Goal: Task Accomplishment & Management: Manage account settings

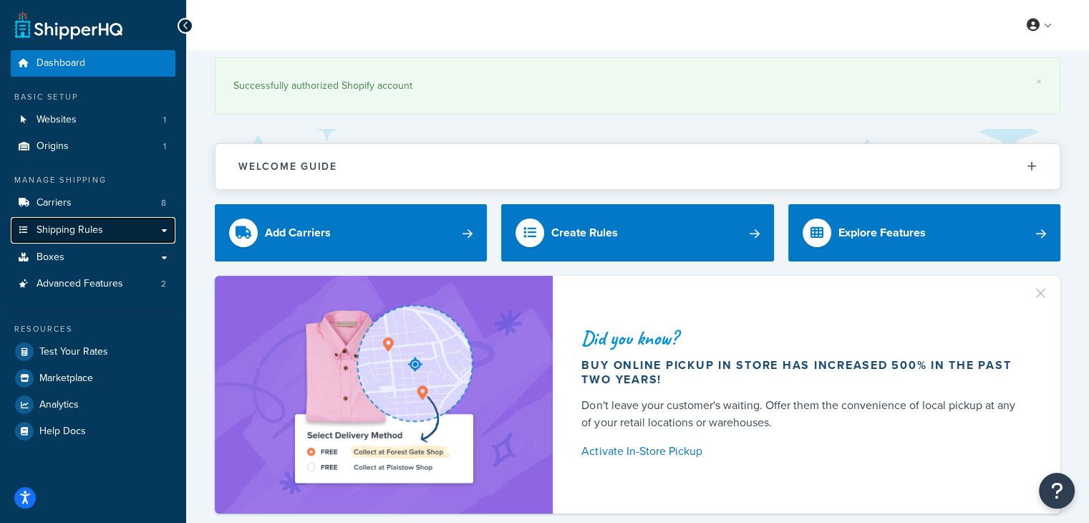
click at [102, 228] on link "Shipping Rules" at bounding box center [93, 230] width 165 height 26
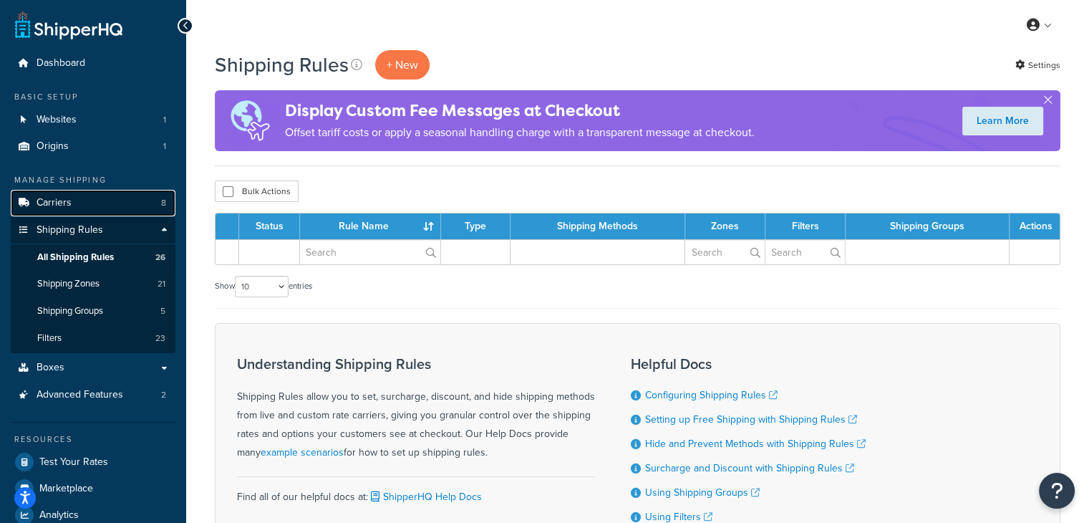
click at [135, 204] on link "Carriers 8" at bounding box center [93, 203] width 165 height 26
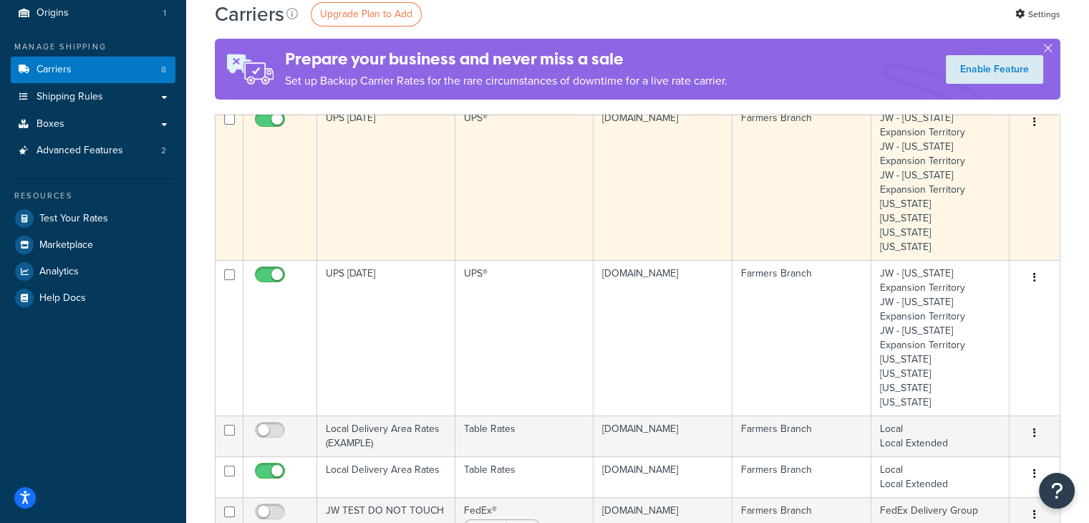
scroll to position [215, 0]
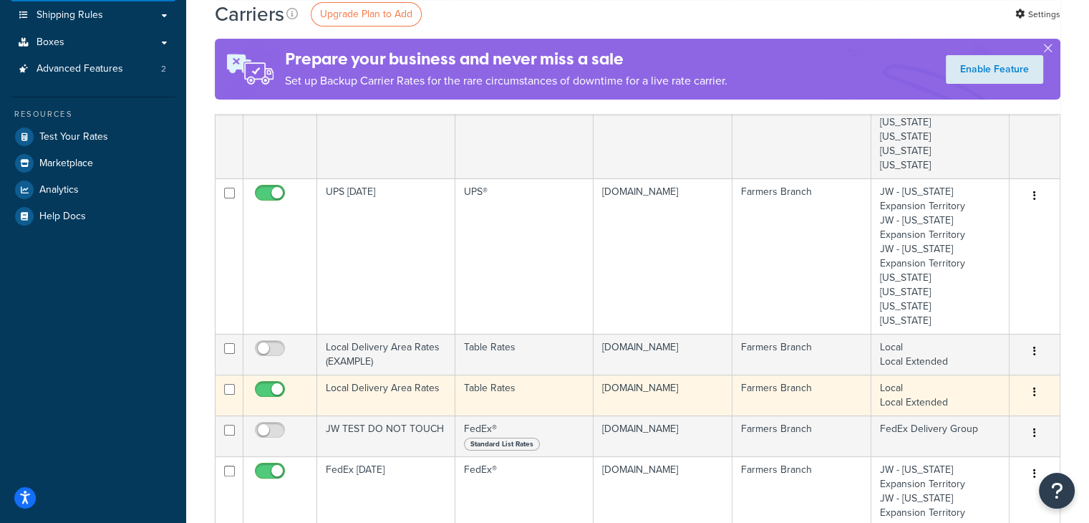
click at [424, 390] on td "Local Delivery Area Rates" at bounding box center [386, 394] width 138 height 41
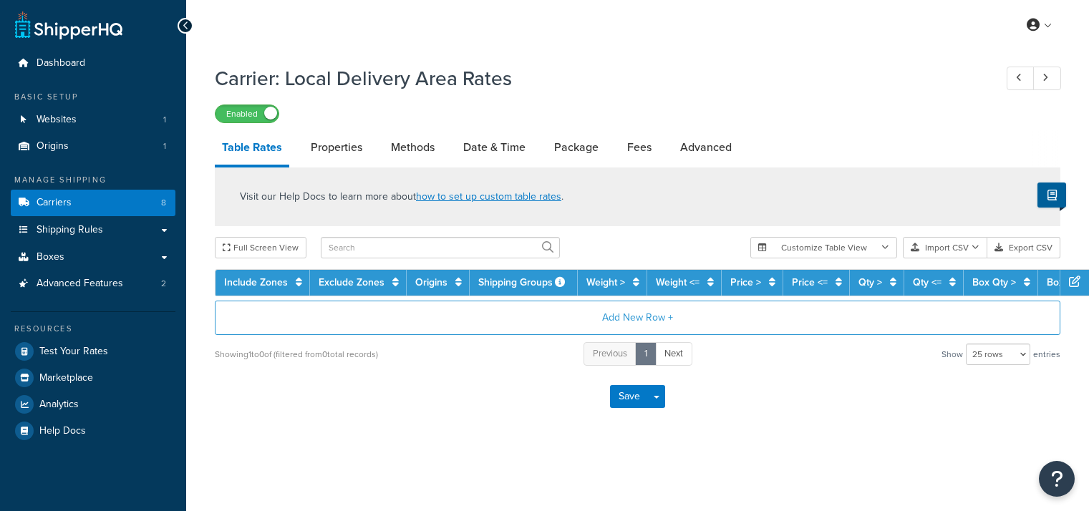
select select "25"
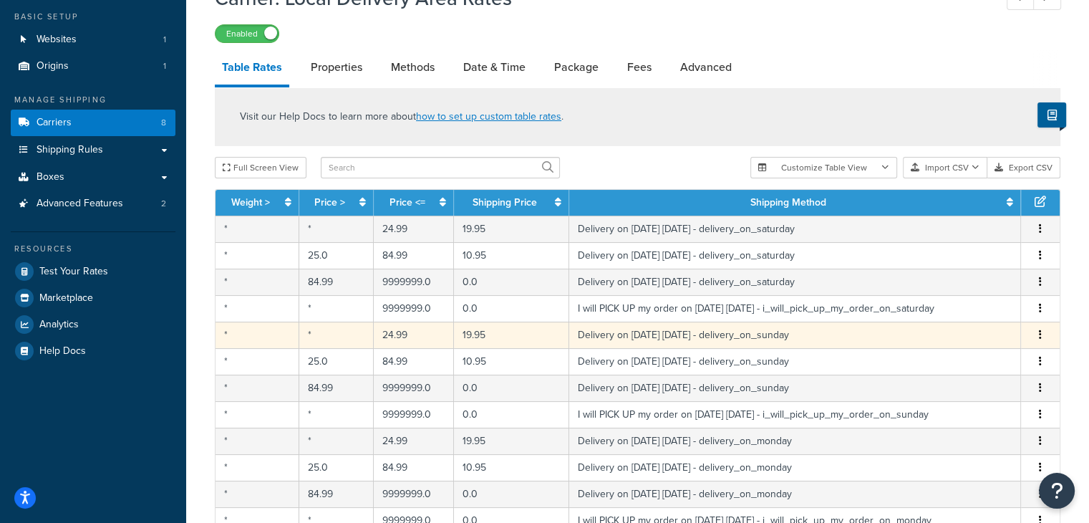
scroll to position [72, 0]
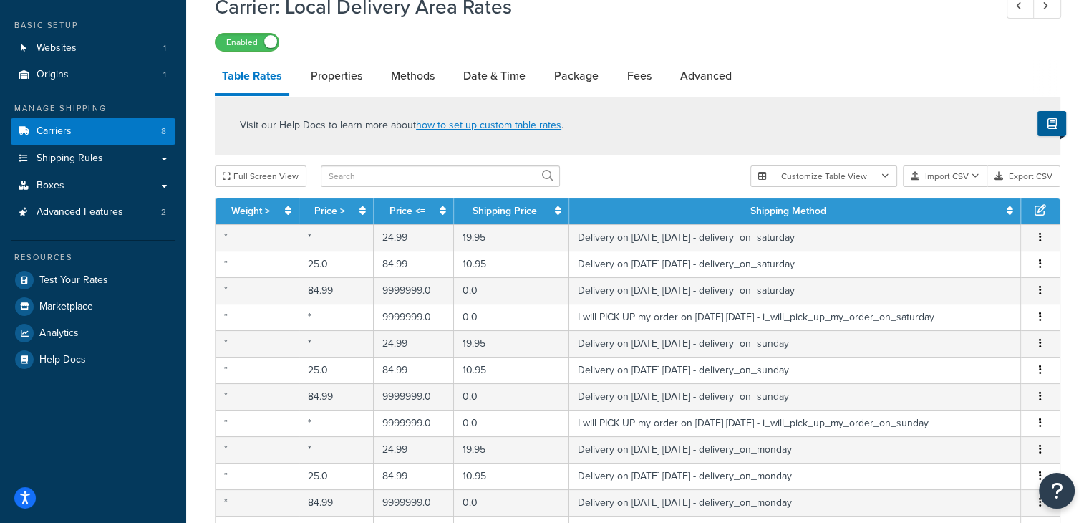
click at [690, 163] on div "Visit our Help Docs to learn more about how to set up custom table rates . Full…" at bounding box center [637, 434] width 867 height 677
click at [641, 170] on div "Full Screen View" at bounding box center [477, 175] width 524 height 21
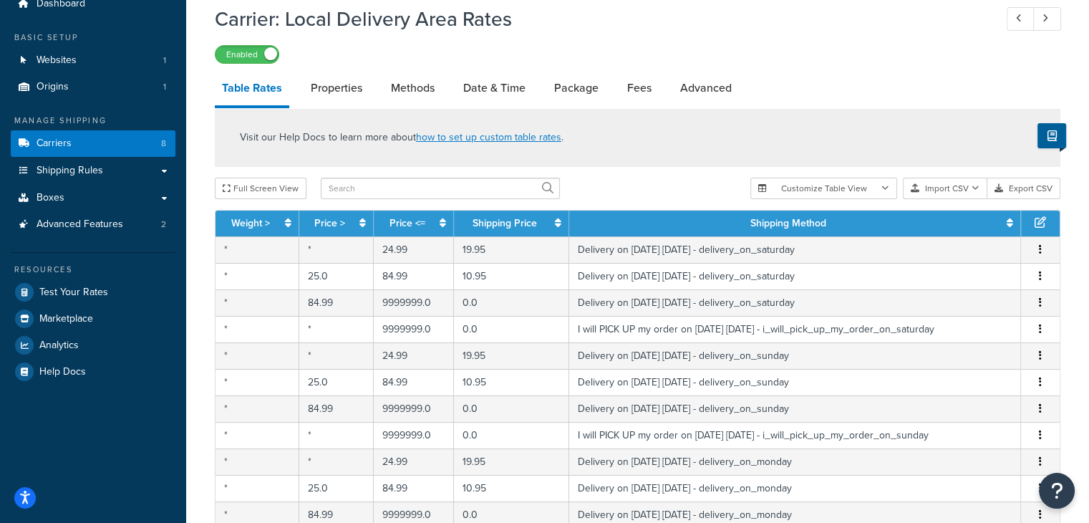
scroll to position [0, 0]
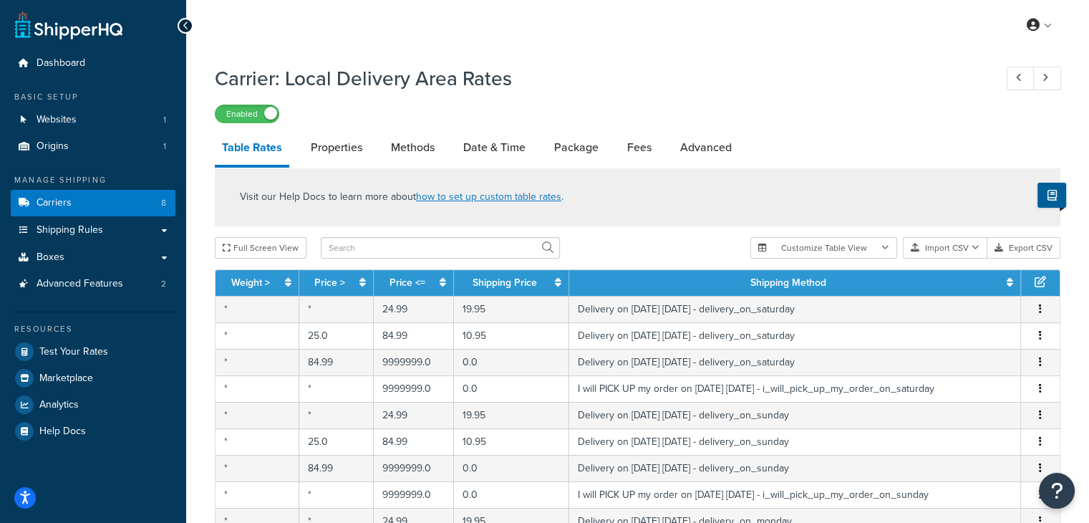
click at [675, 226] on div "Visit our Help Docs to learn more about how to set up custom table rates ." at bounding box center [637, 197] width 845 height 59
click at [1050, 21] on link at bounding box center [1039, 24] width 41 height 21
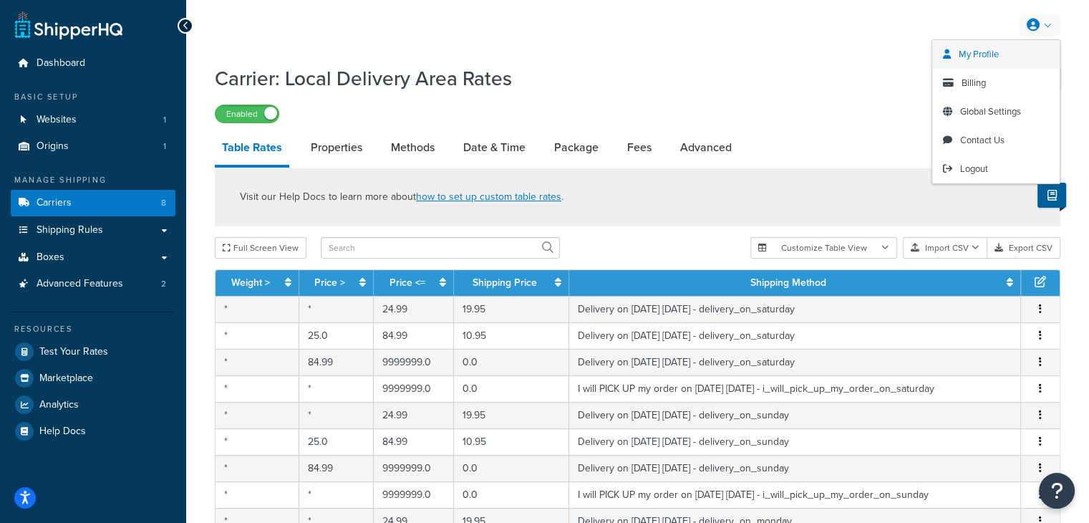
click at [991, 49] on span "My Profile" at bounding box center [979, 54] width 40 height 14
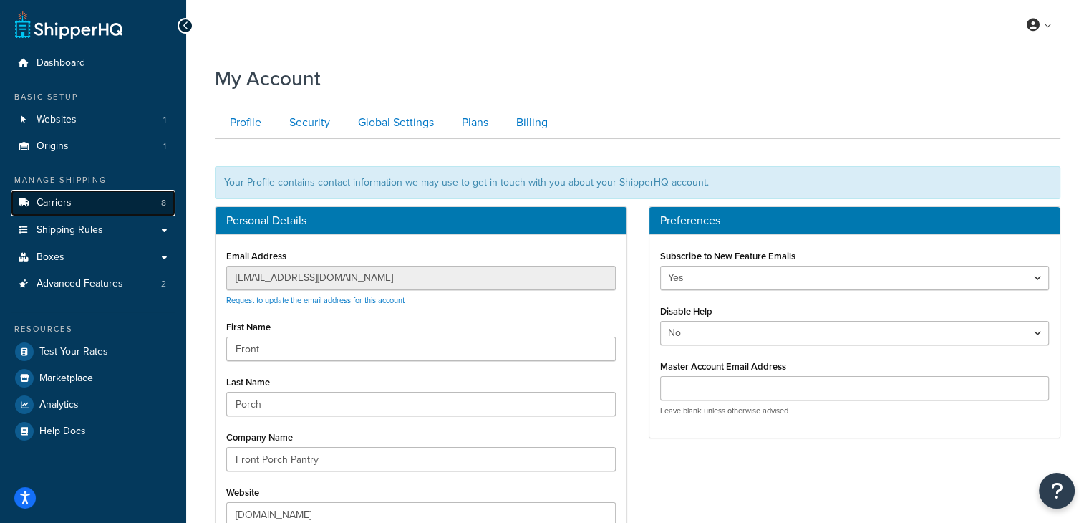
click at [66, 200] on span "Carriers" at bounding box center [54, 203] width 35 height 12
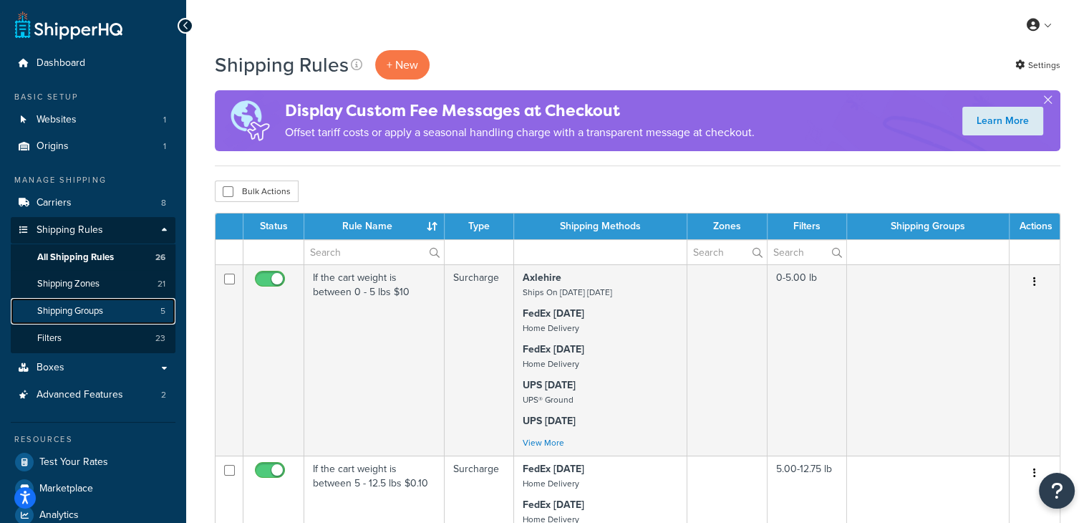
click at [85, 314] on span "Shipping Groups" at bounding box center [70, 311] width 66 height 12
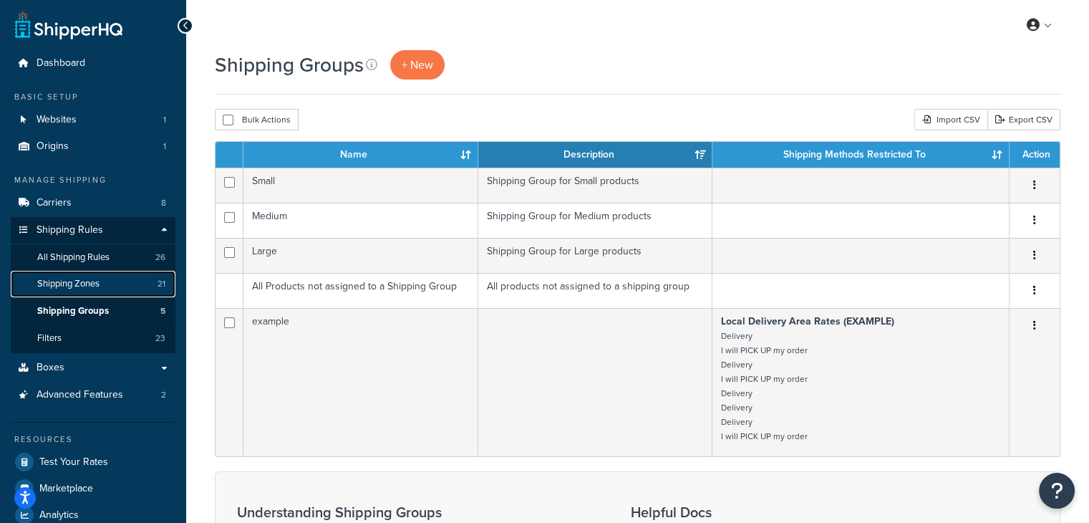
click at [57, 283] on span "Shipping Zones" at bounding box center [68, 284] width 62 height 12
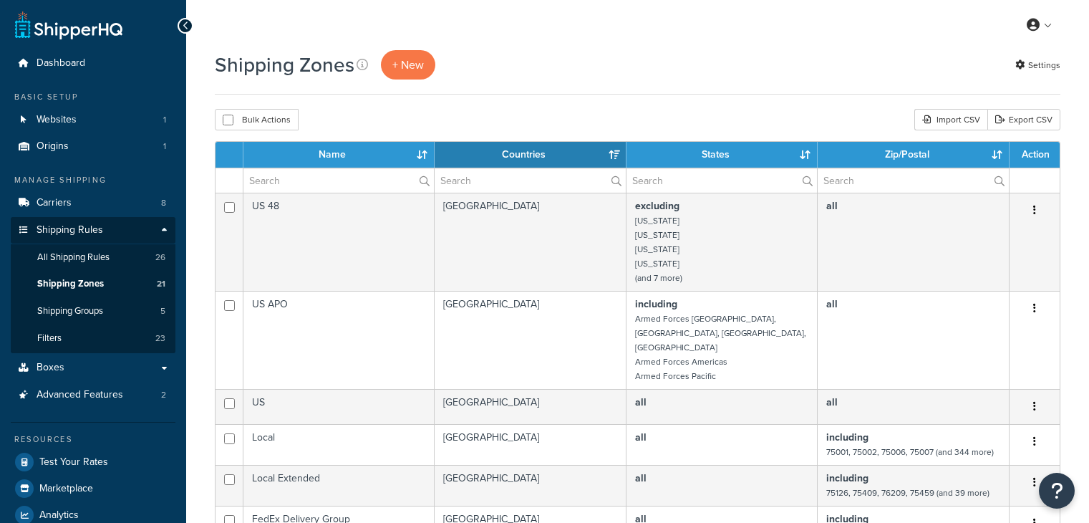
select select "15"
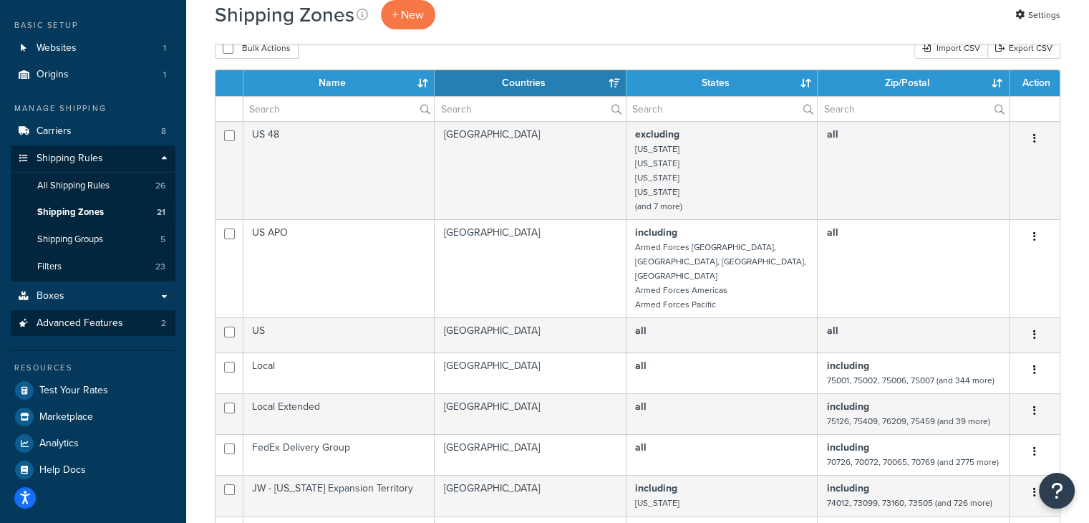
scroll to position [72, 0]
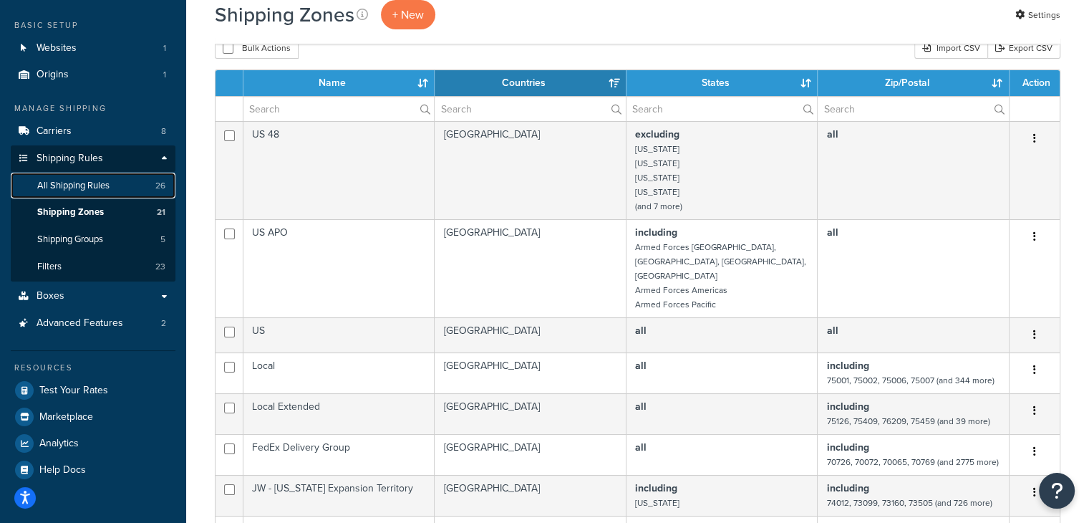
click at [69, 190] on span "All Shipping Rules" at bounding box center [73, 186] width 72 height 12
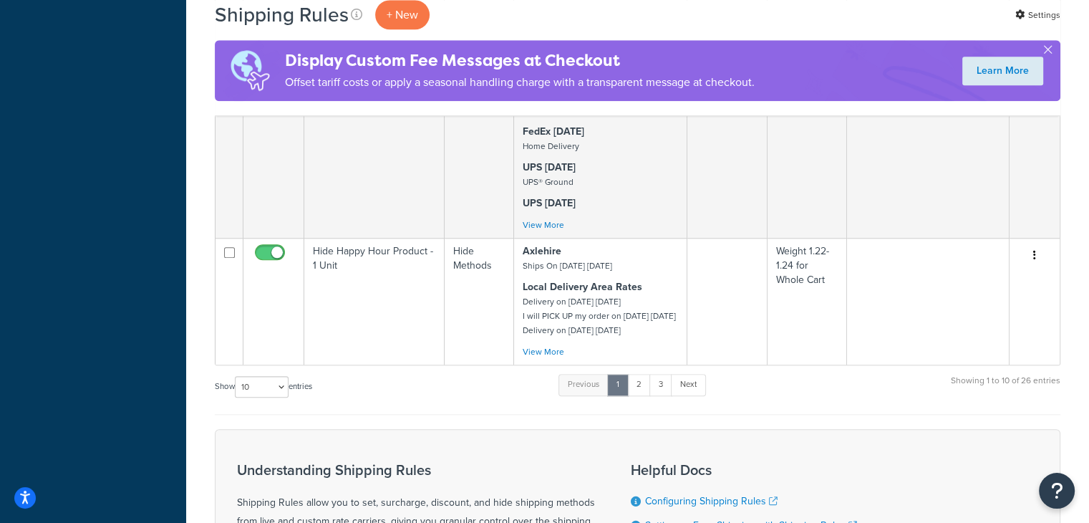
scroll to position [1360, 0]
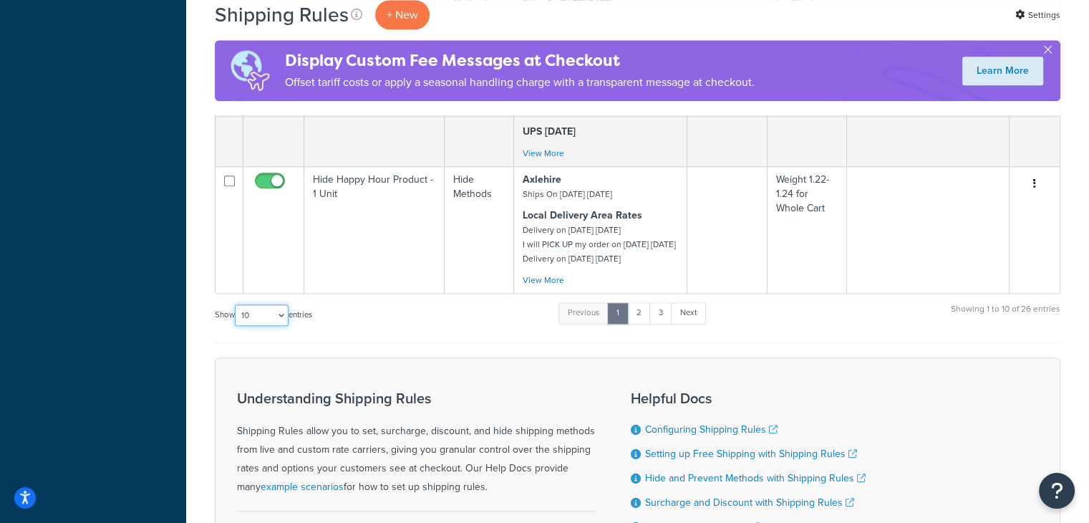
click at [286, 326] on select "10 15 25 50 100 1000" at bounding box center [262, 314] width 54 height 21
select select "1000"
click at [236, 326] on select "10 15 25 50 100 1000" at bounding box center [262, 314] width 54 height 21
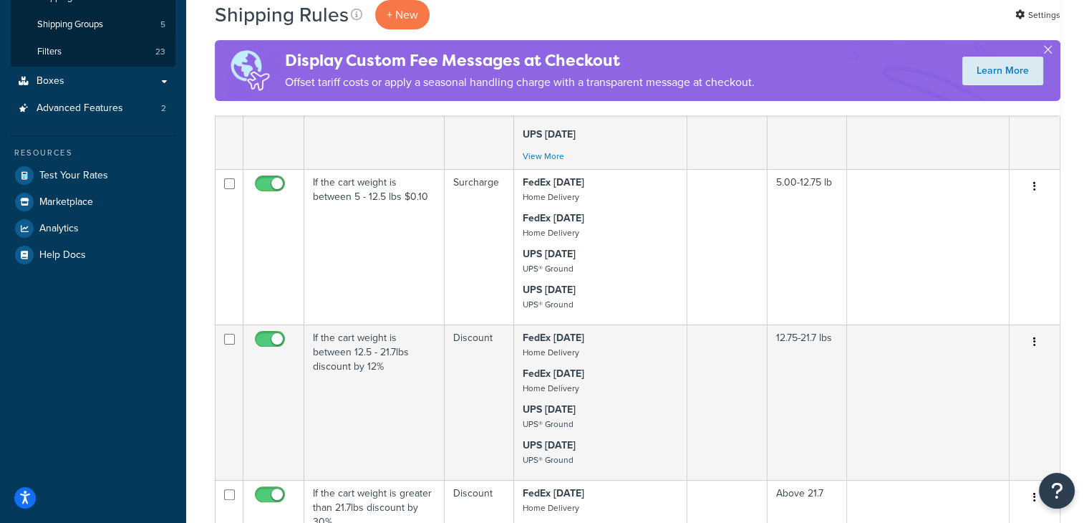
scroll to position [0, 0]
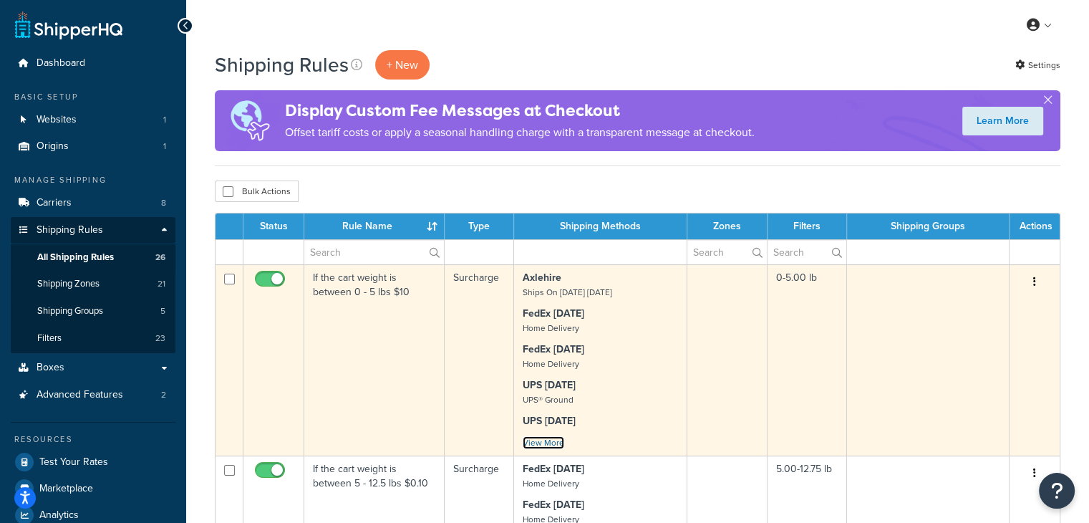
click at [541, 445] on link "View More" at bounding box center [544, 442] width 42 height 13
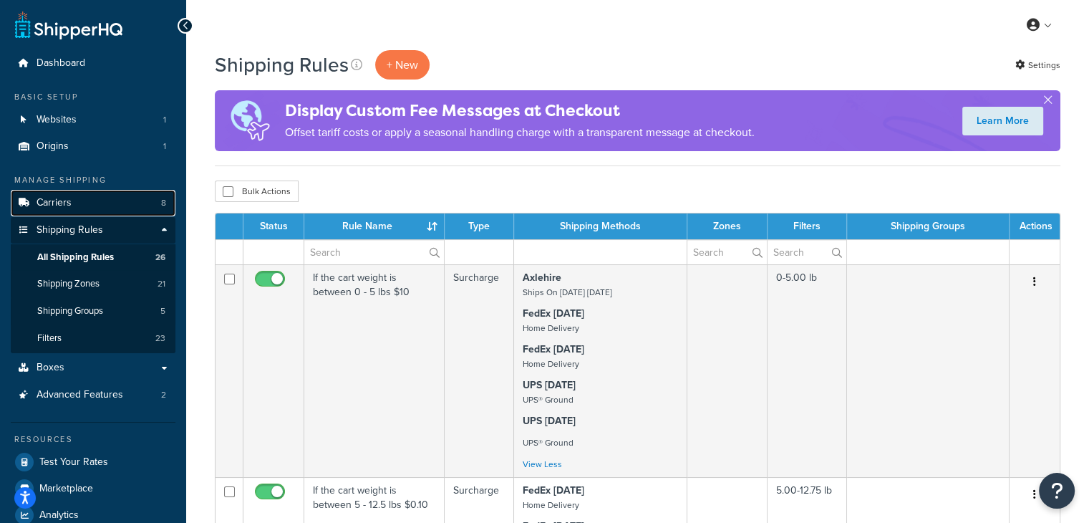
click at [39, 205] on span "Carriers" at bounding box center [54, 203] width 35 height 12
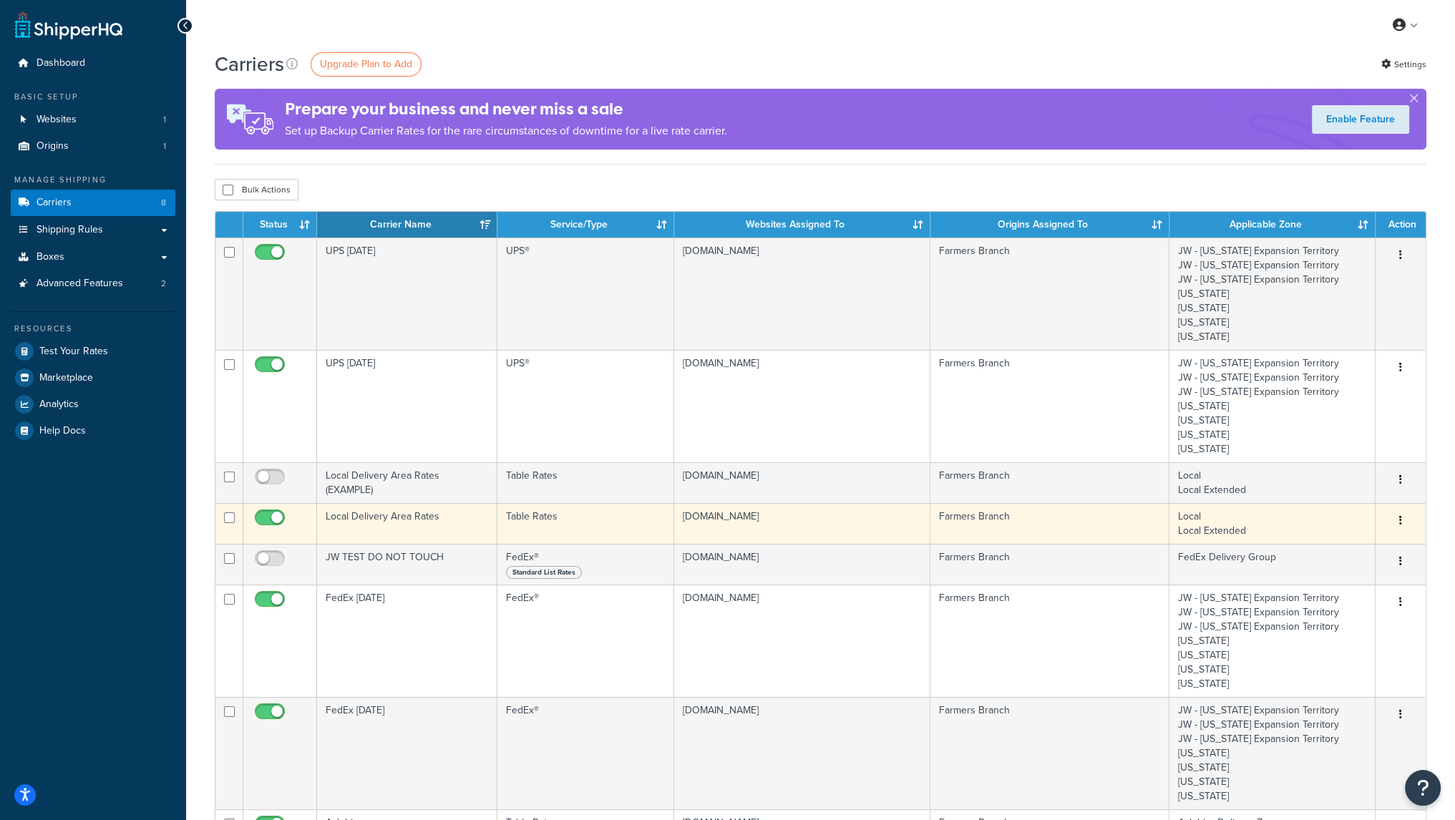
click at [384, 520] on td "Local Delivery Area Rates" at bounding box center [407, 523] width 180 height 41
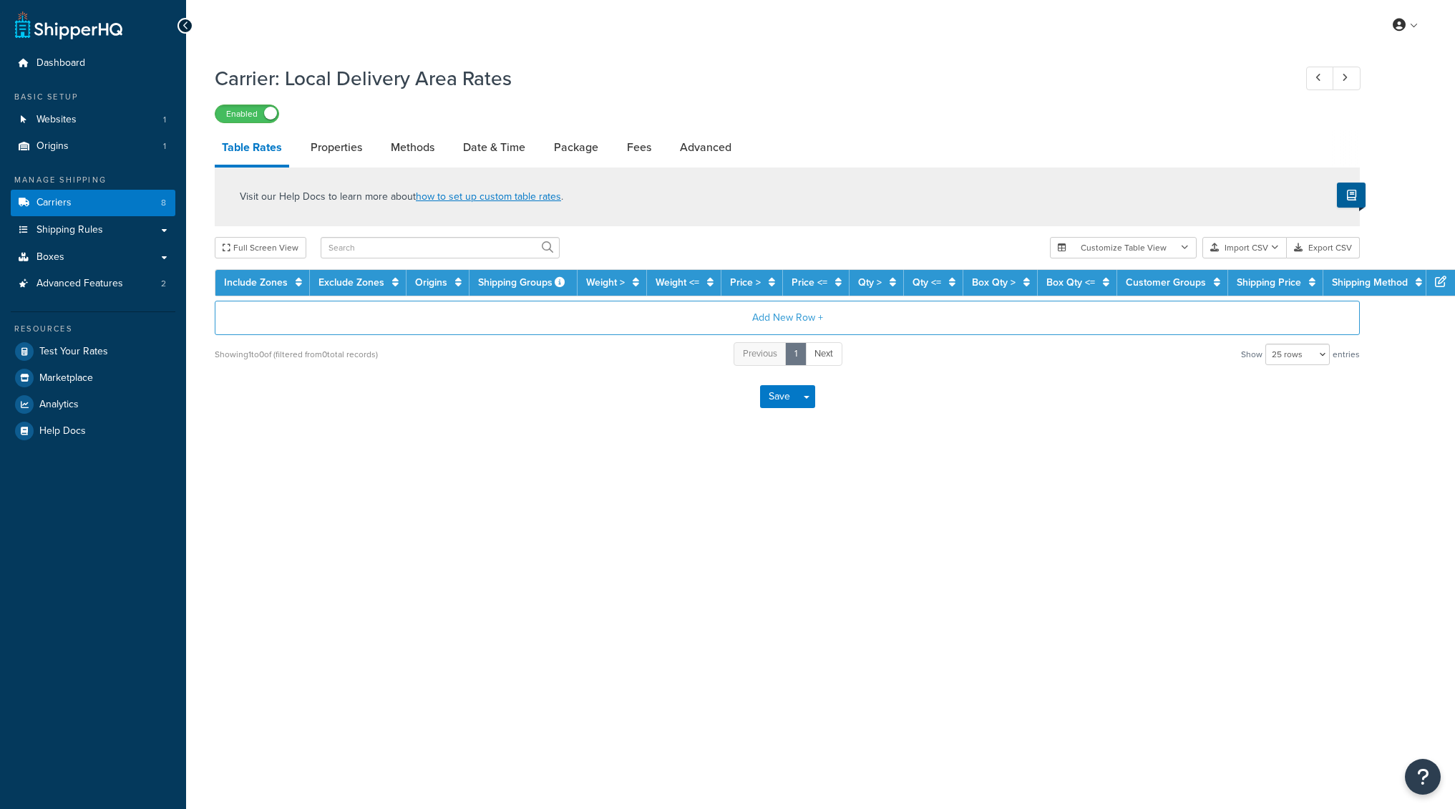
select select "25"
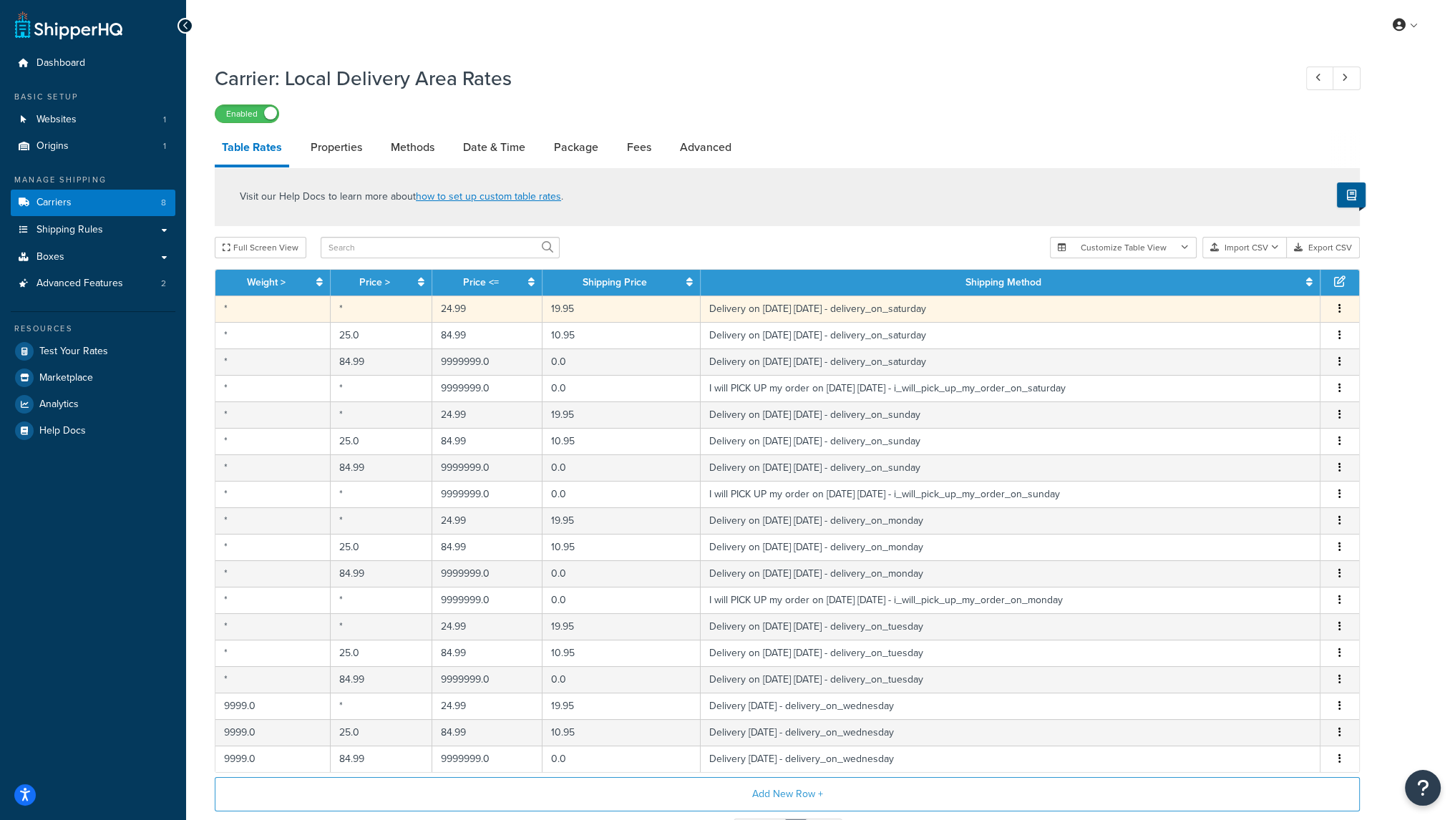
click at [266, 307] on td "*" at bounding box center [272, 309] width 115 height 26
select select "153761"
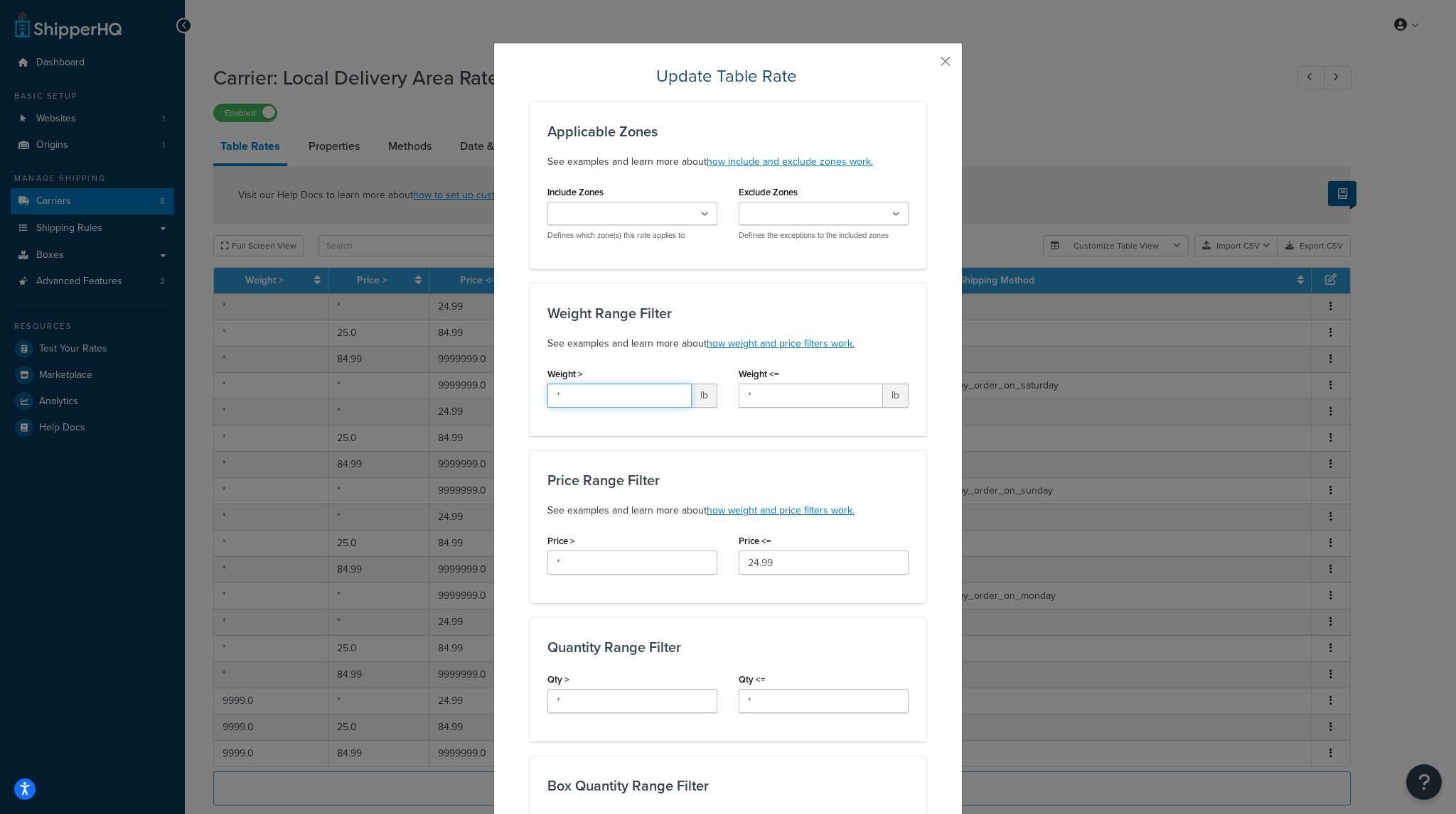
click at [589, 396] on input "*" at bounding box center [619, 396] width 144 height 24
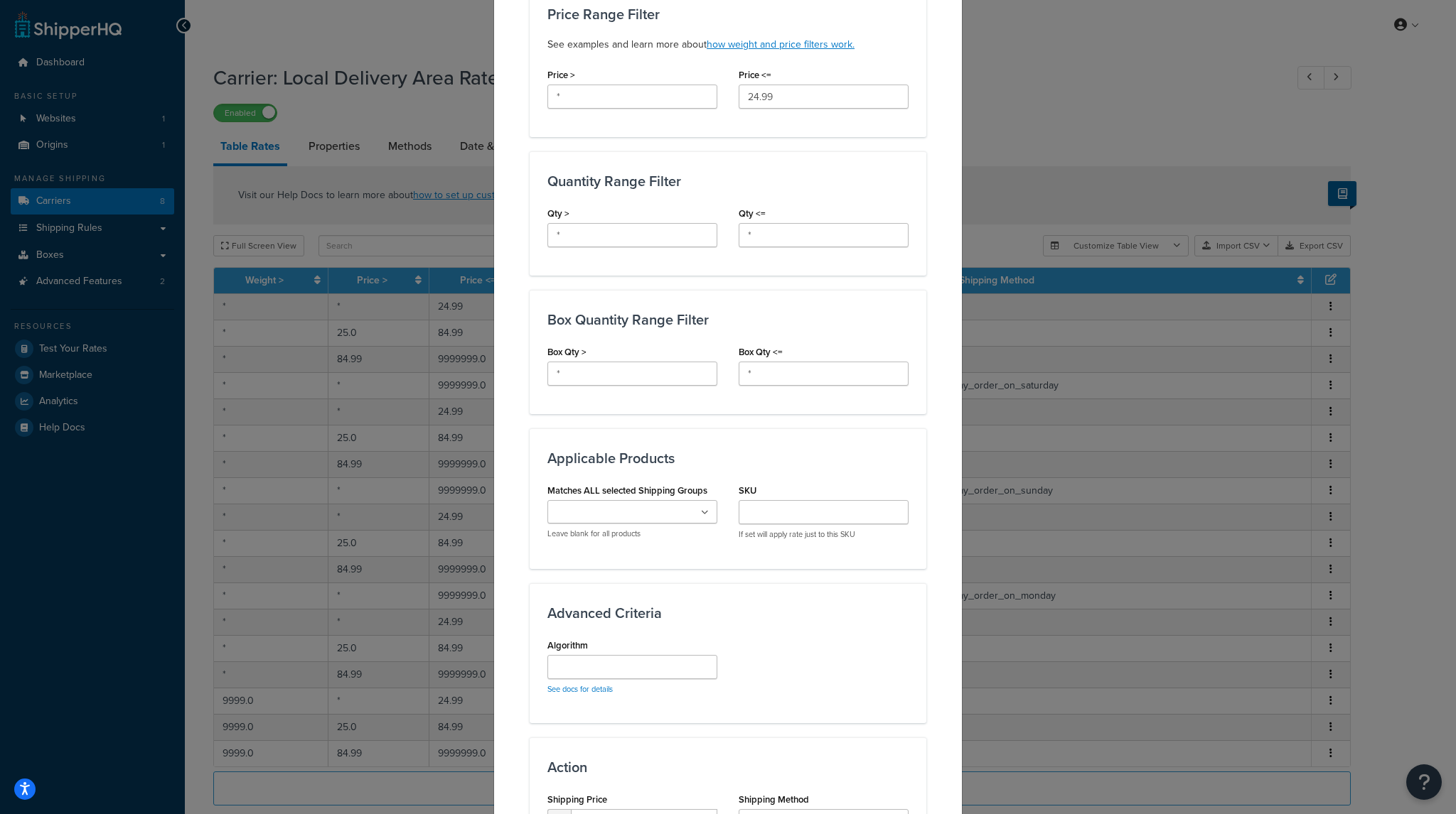
scroll to position [632, 0]
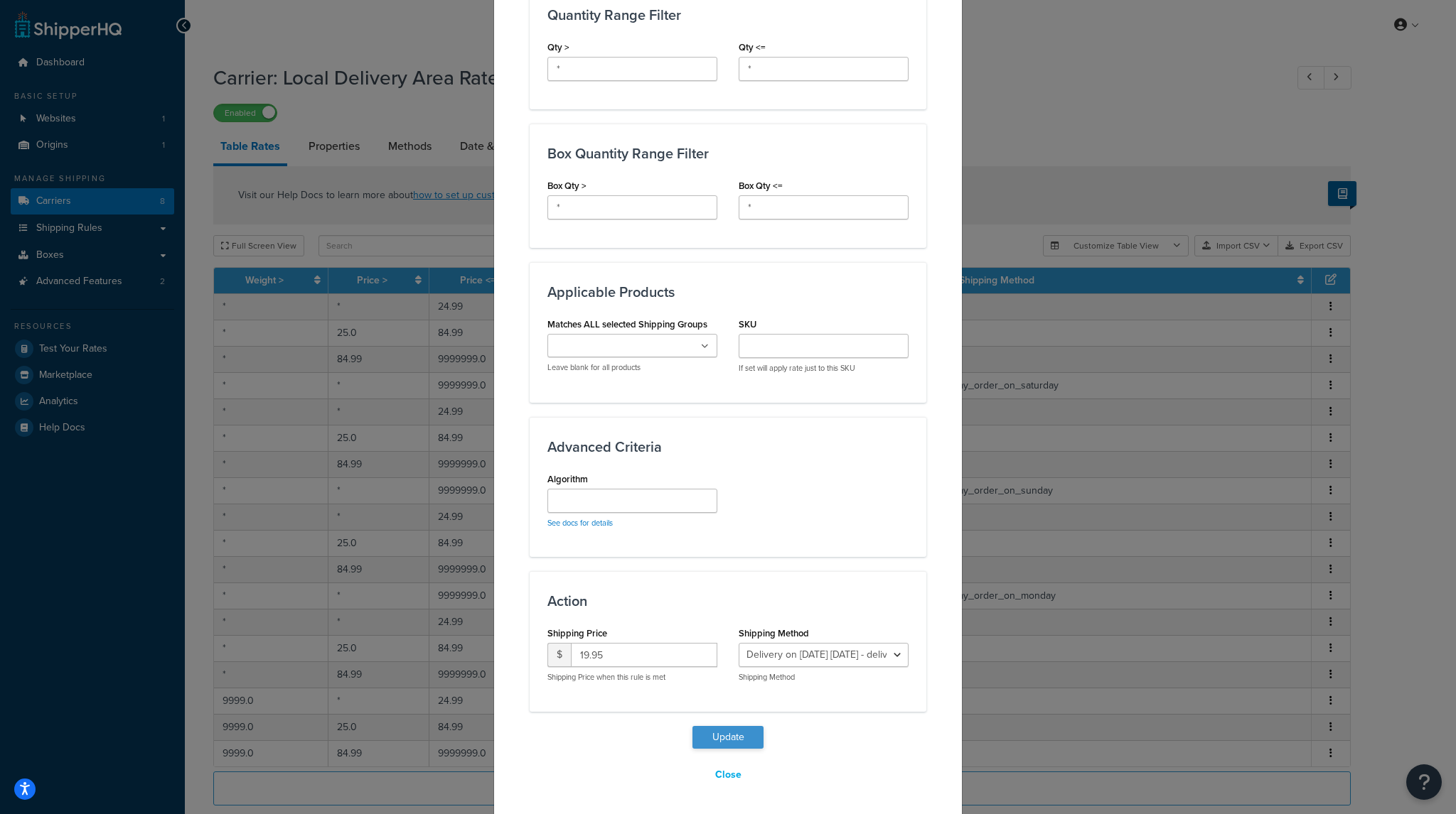
type input "9999"
click at [699, 737] on button "Update" at bounding box center [728, 738] width 72 height 23
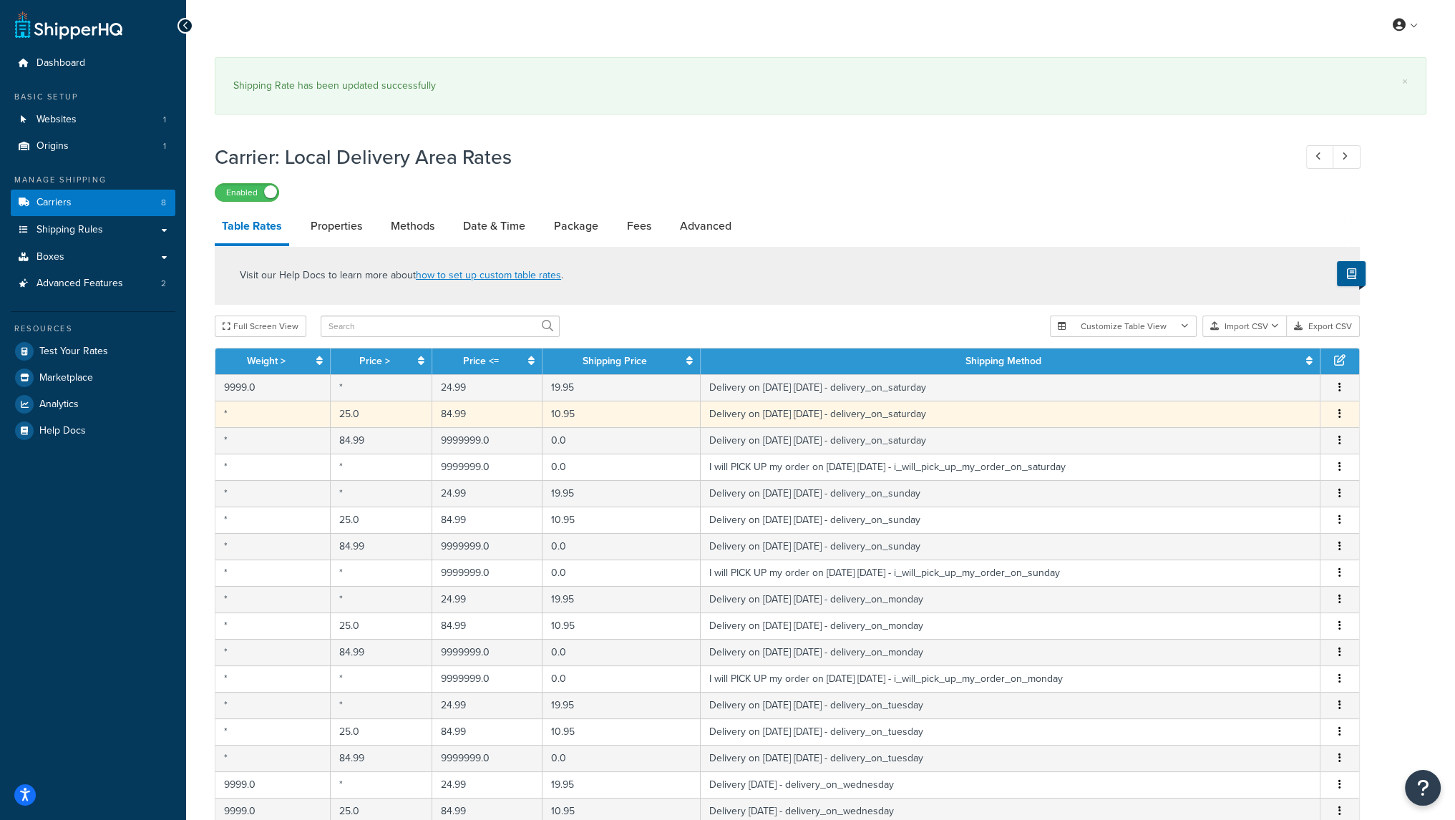
click at [259, 416] on td "*" at bounding box center [272, 414] width 115 height 26
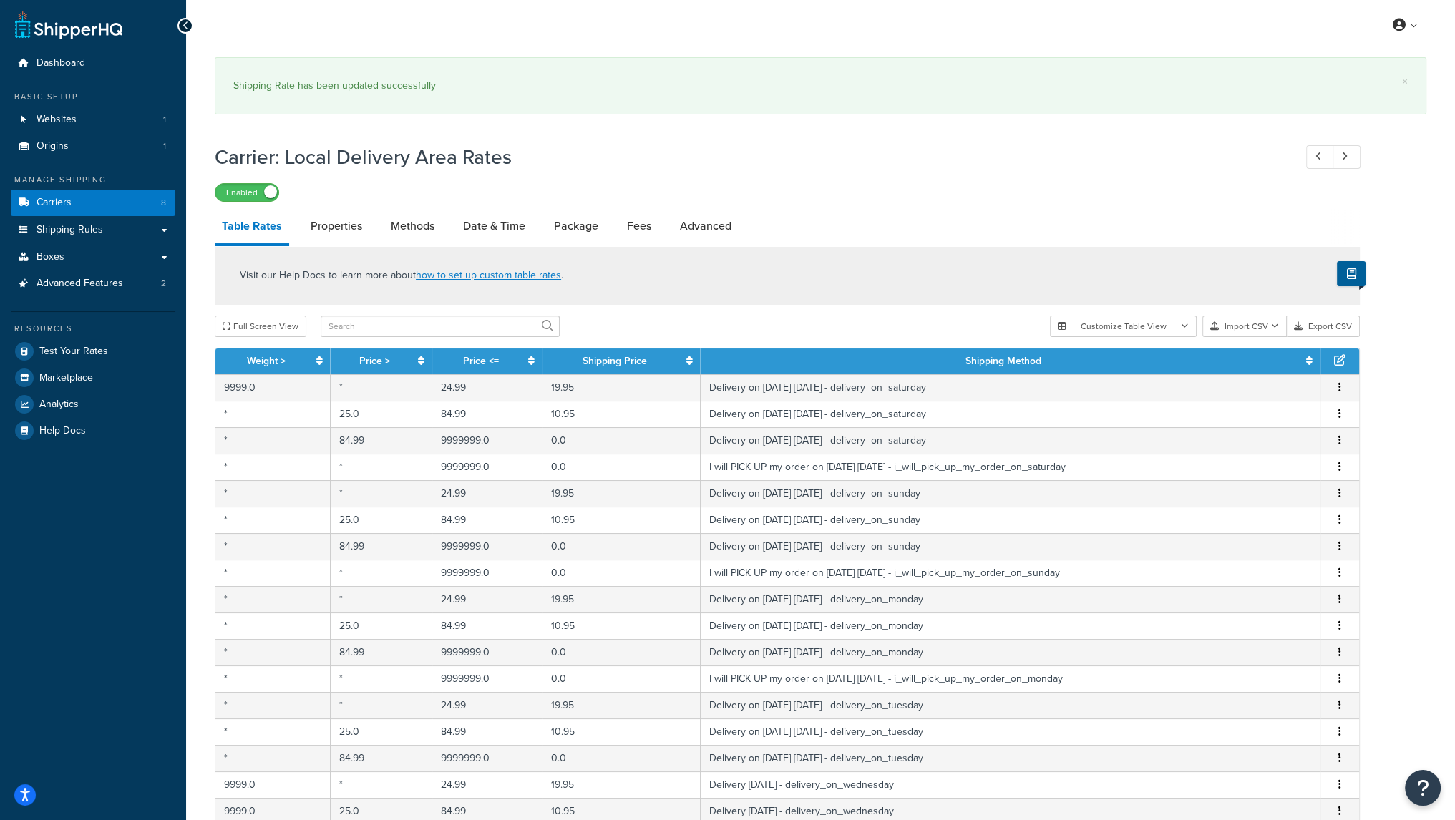
select select "153761"
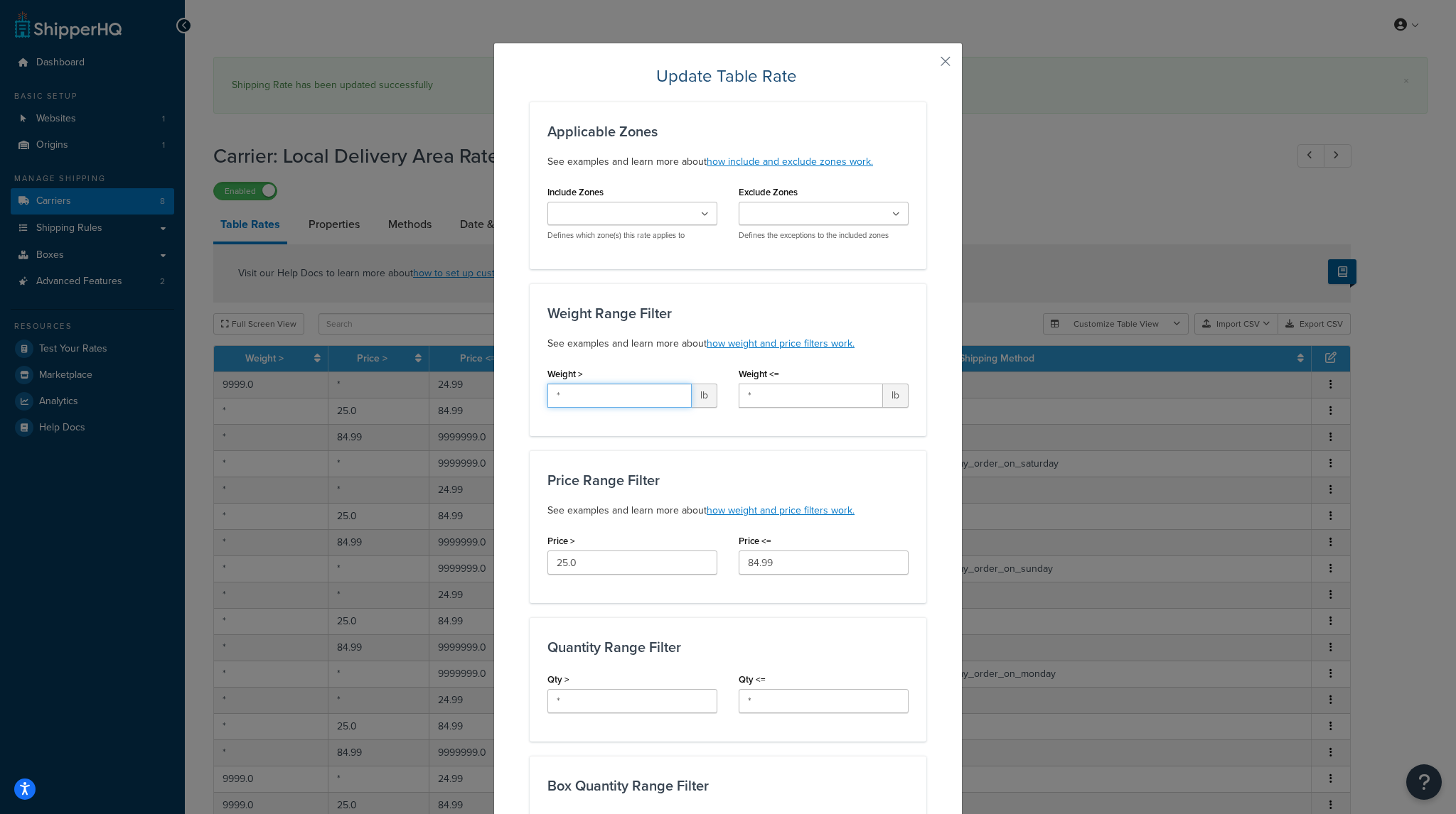
click at [579, 385] on input "*" at bounding box center [619, 396] width 144 height 24
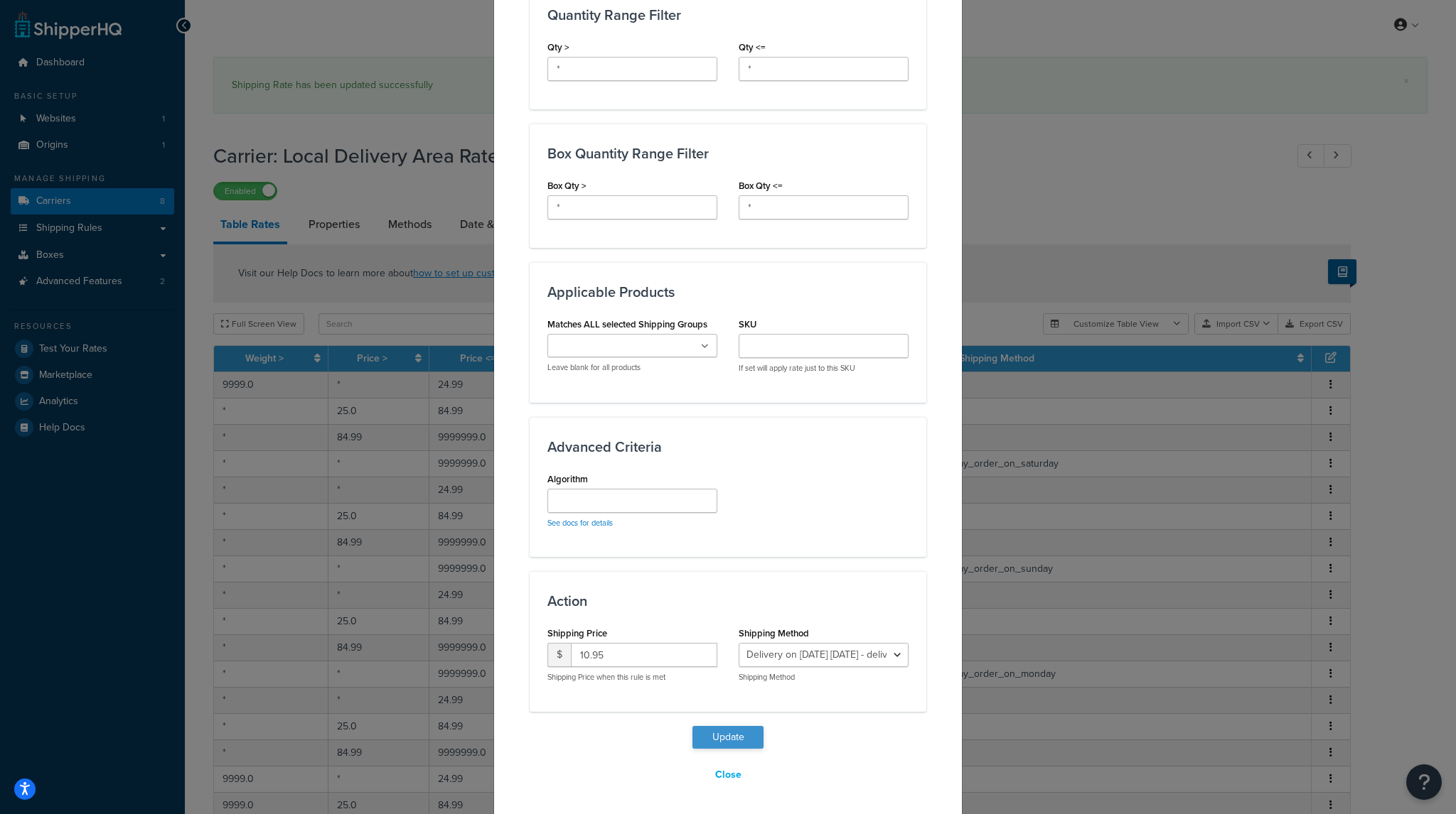
type input "9999"
click at [719, 729] on button "Update" at bounding box center [728, 738] width 72 height 23
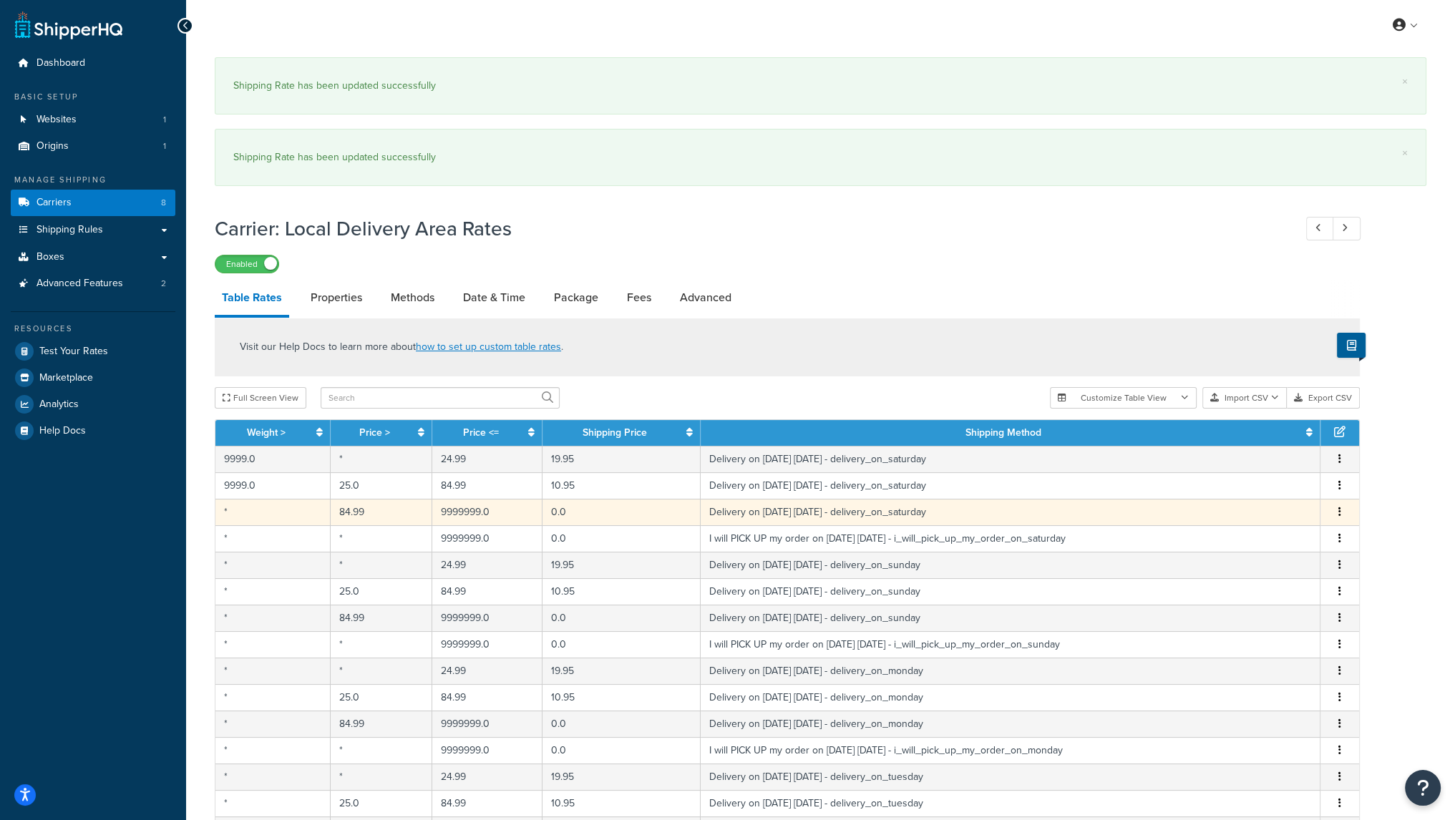
click at [255, 516] on td "*" at bounding box center [272, 512] width 115 height 26
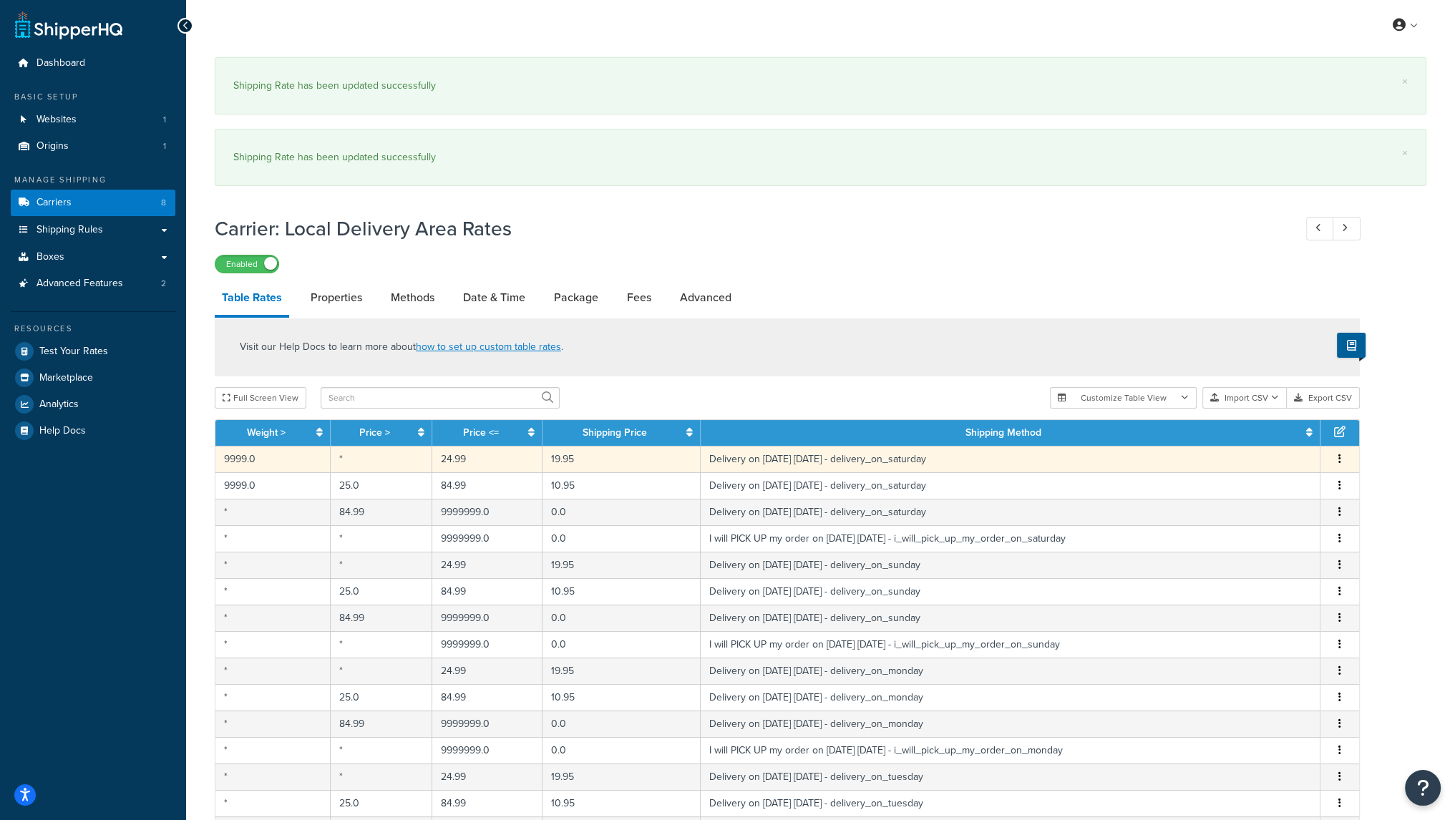
select select "153761"
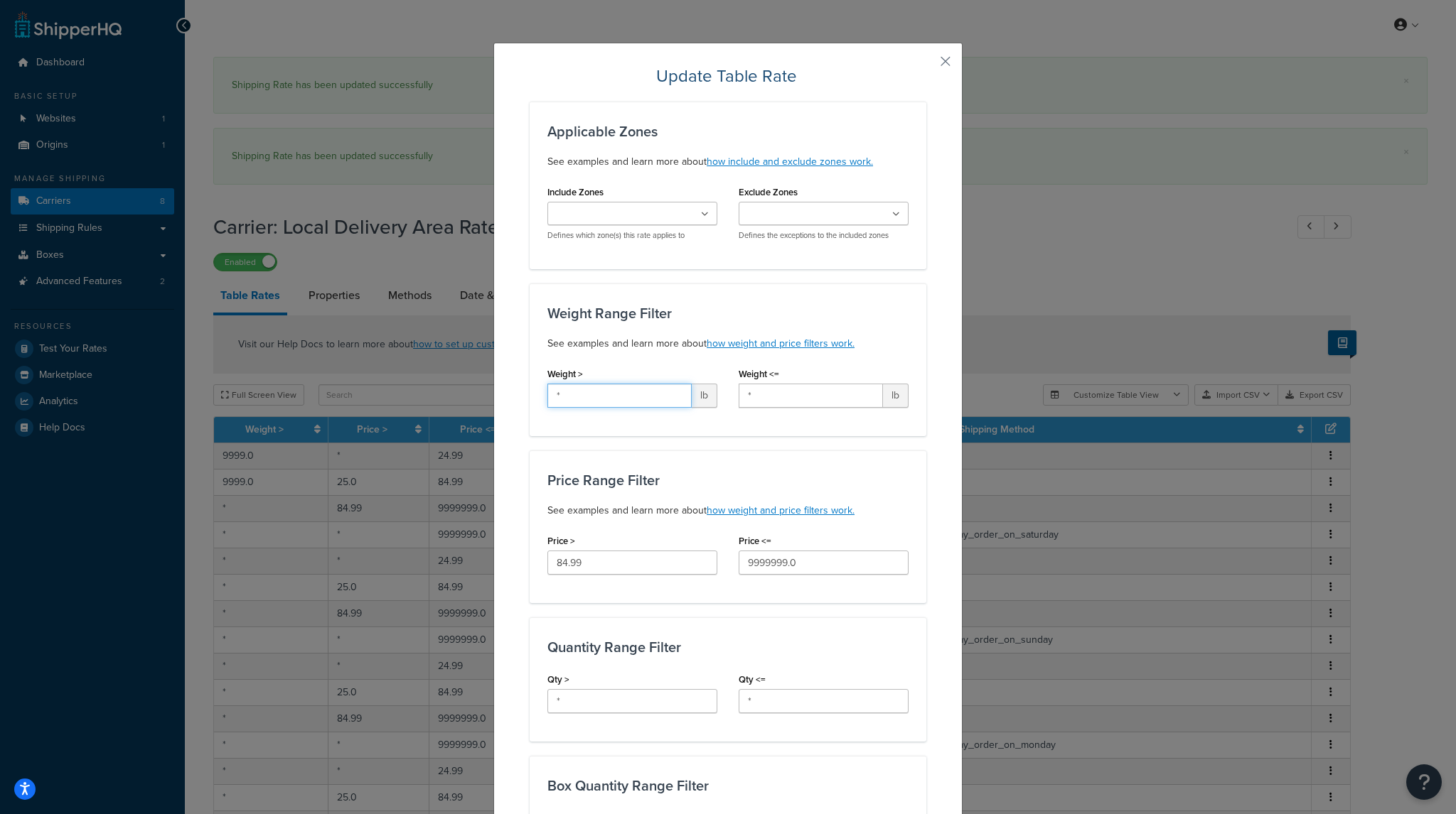
click at [617, 403] on input "*" at bounding box center [619, 396] width 144 height 24
click at [617, 401] on input "*" at bounding box center [619, 396] width 144 height 24
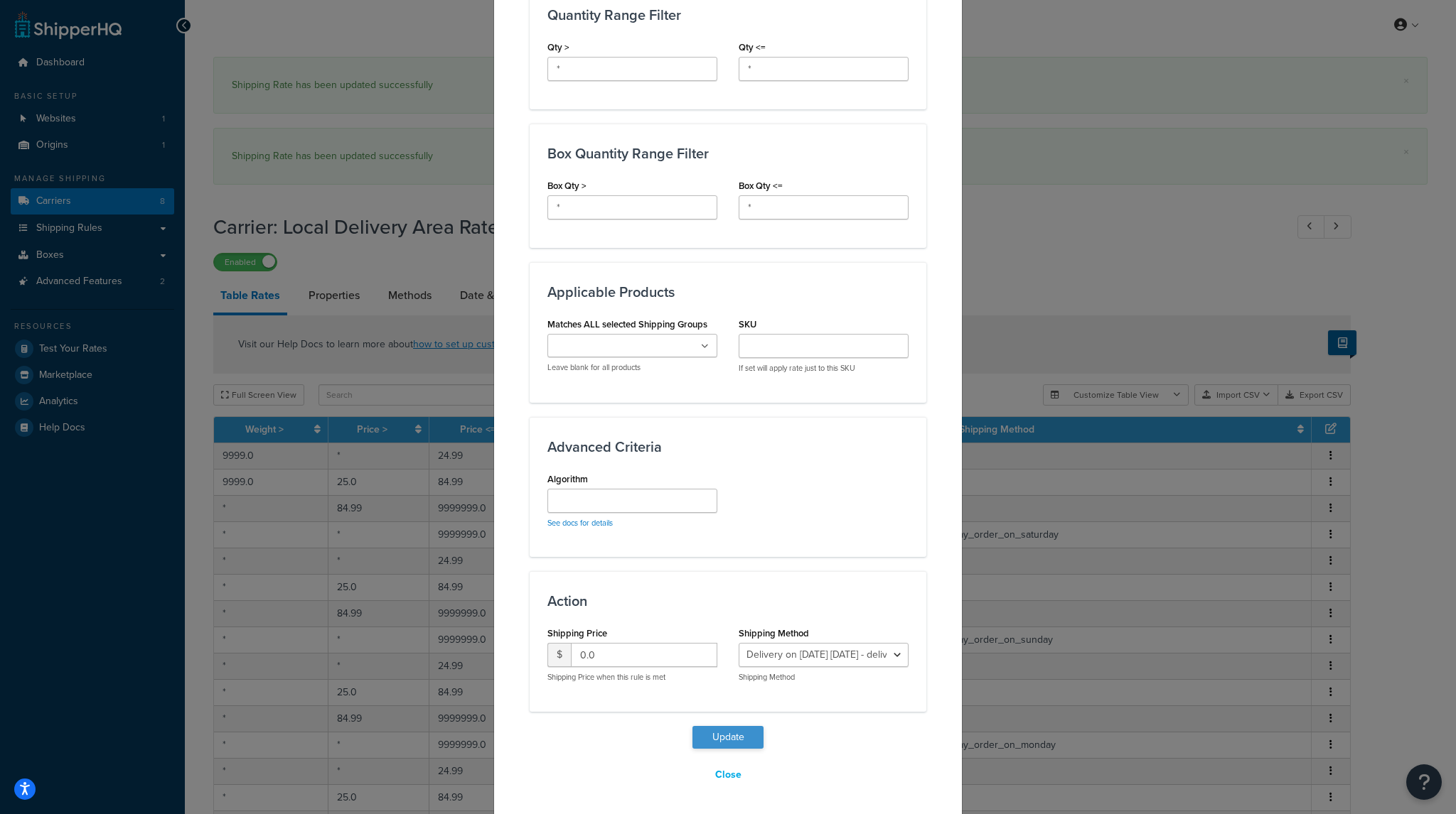
type input "9999"
click at [702, 735] on button "Update" at bounding box center [728, 738] width 72 height 23
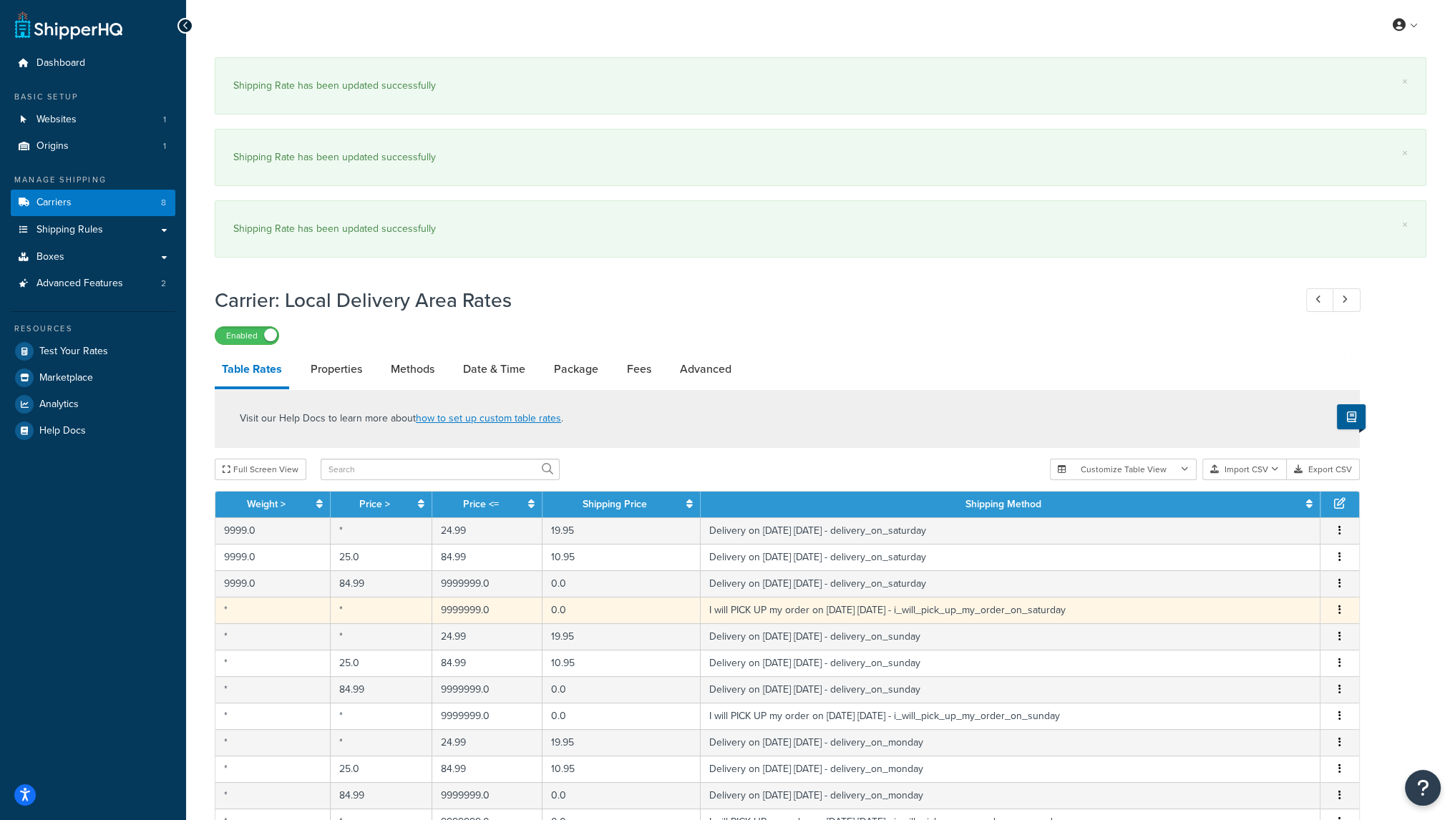
click at [266, 611] on td "*" at bounding box center [272, 610] width 115 height 26
select select "153762"
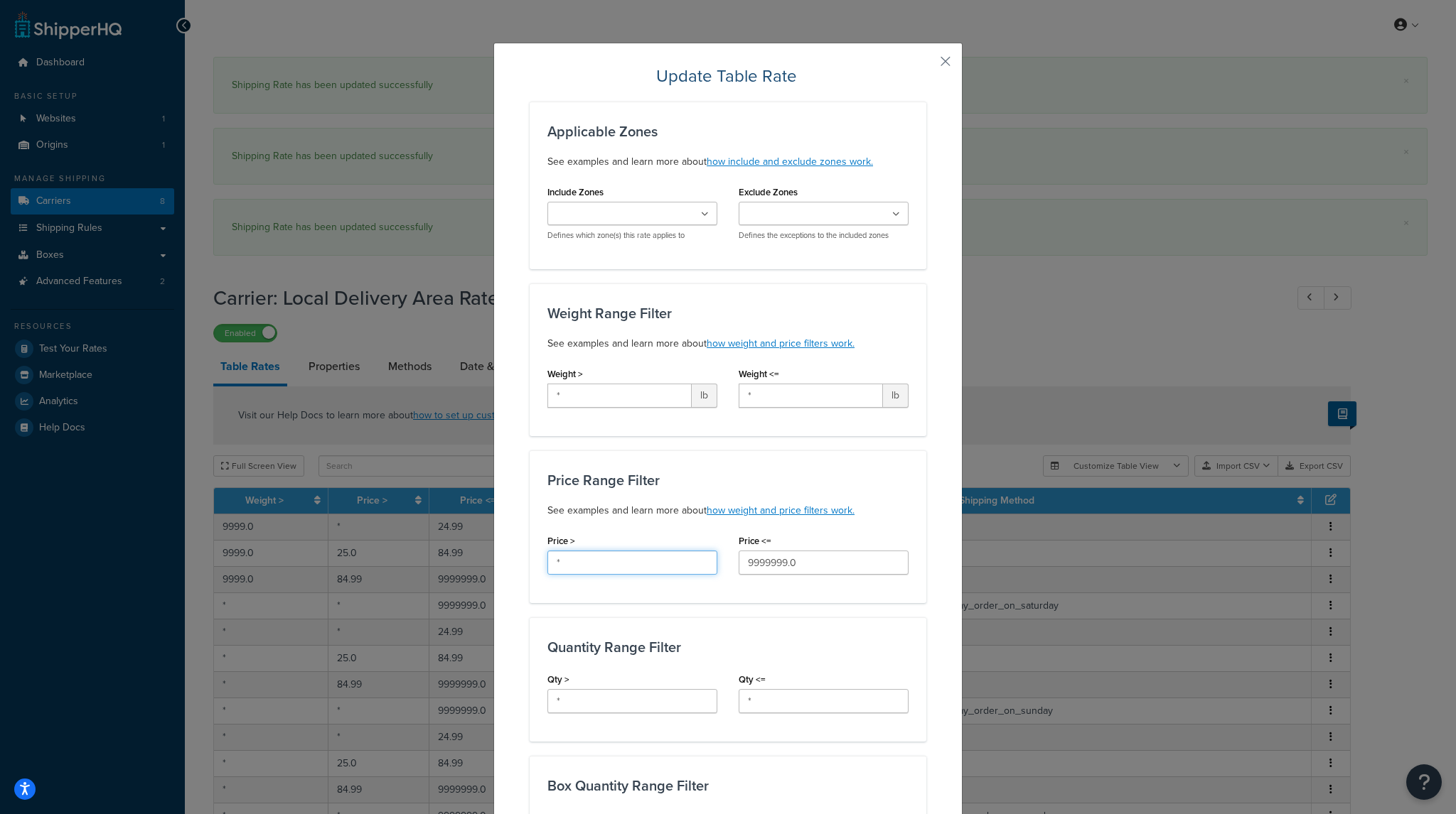
click at [586, 562] on input "*" at bounding box center [632, 563] width 170 height 24
type input "9"
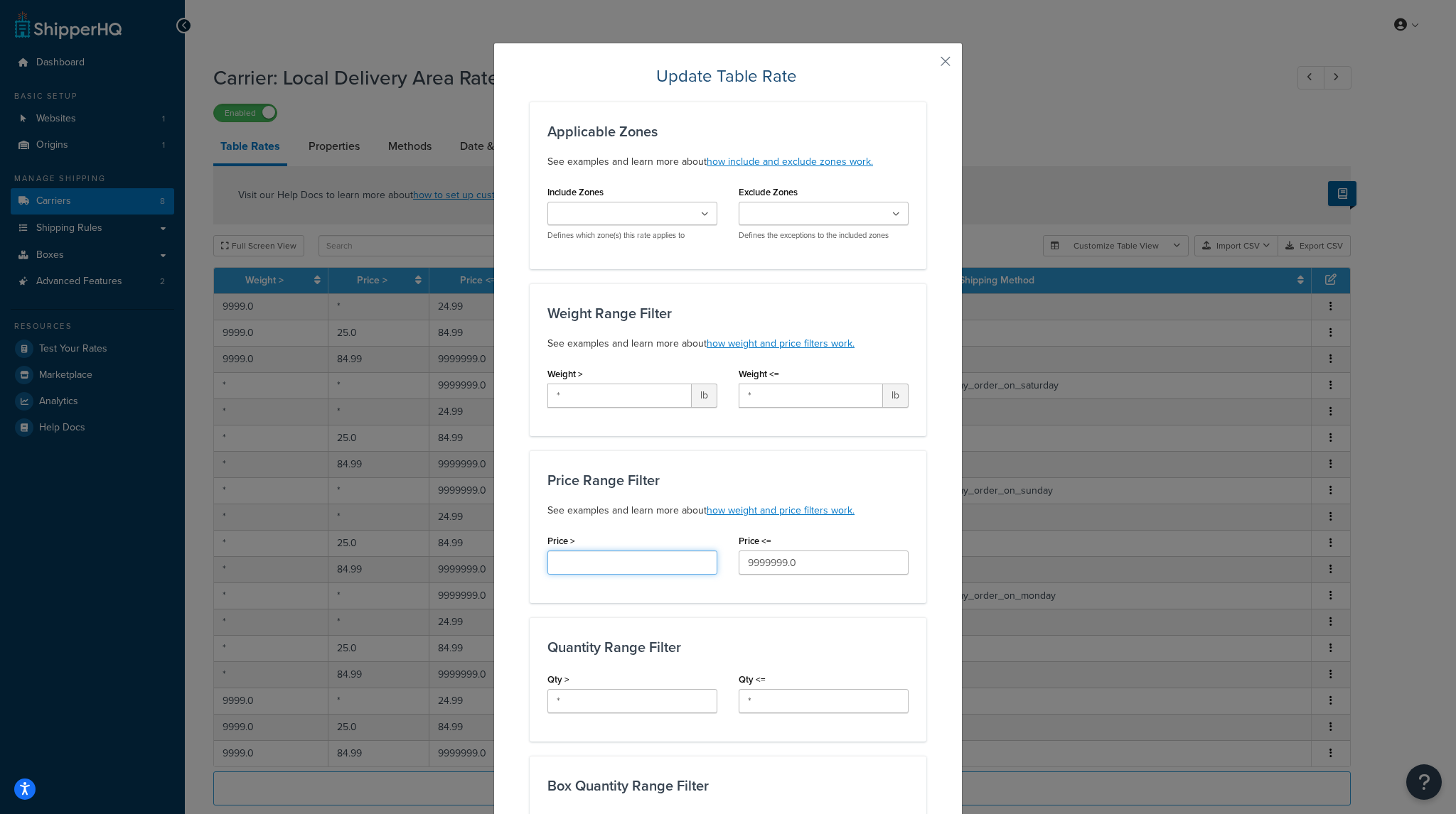
type input "*"
drag, startPoint x: 583, startPoint y: 392, endPoint x: 440, endPoint y: 389, distance: 143.0
click at [450, 390] on div "Update Table Rate Applicable Zones See examples and learn more about how includ…" at bounding box center [728, 407] width 1456 height 814
type input "("
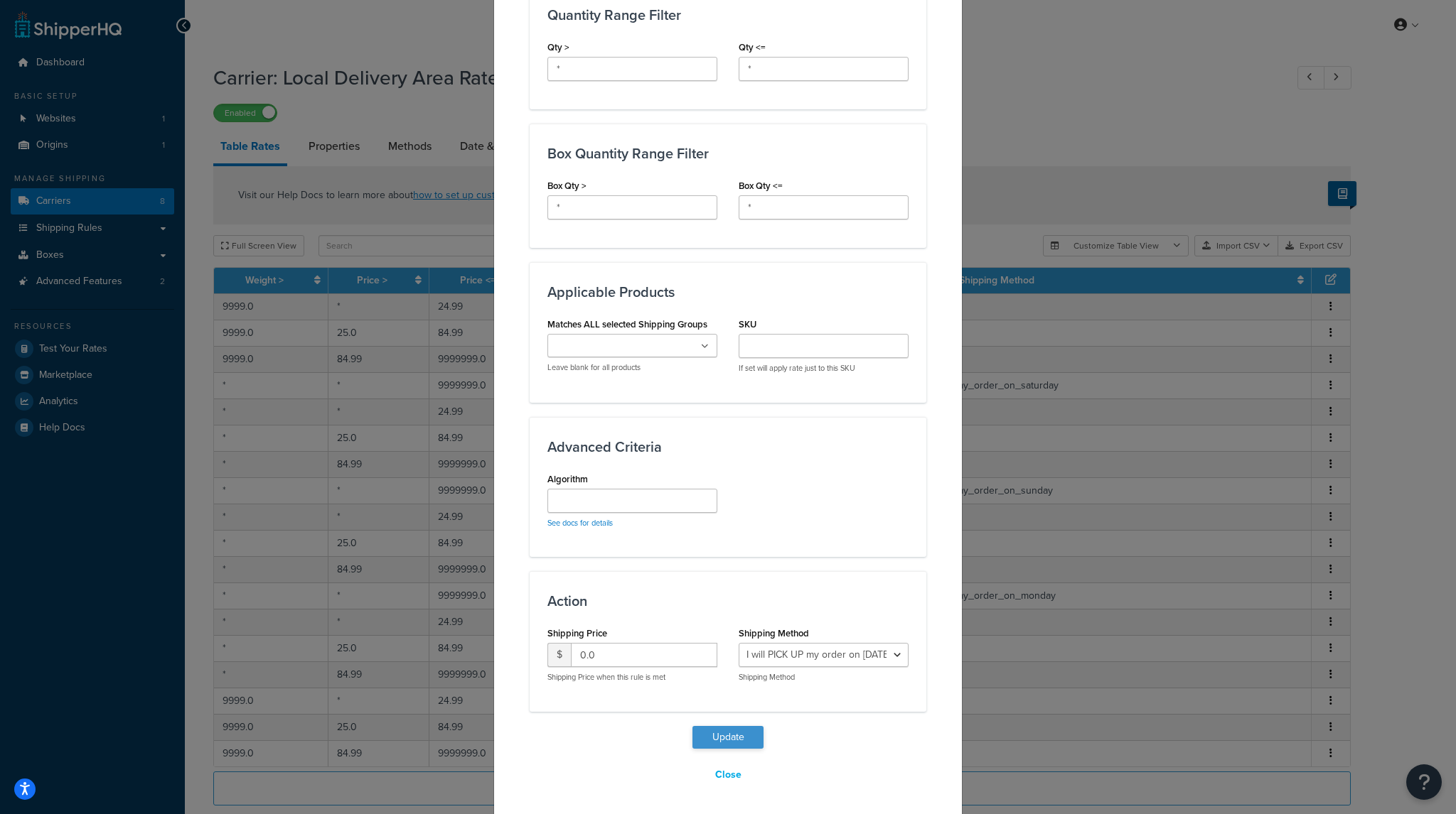
type input "9999"
click at [737, 732] on button "Update" at bounding box center [728, 738] width 72 height 23
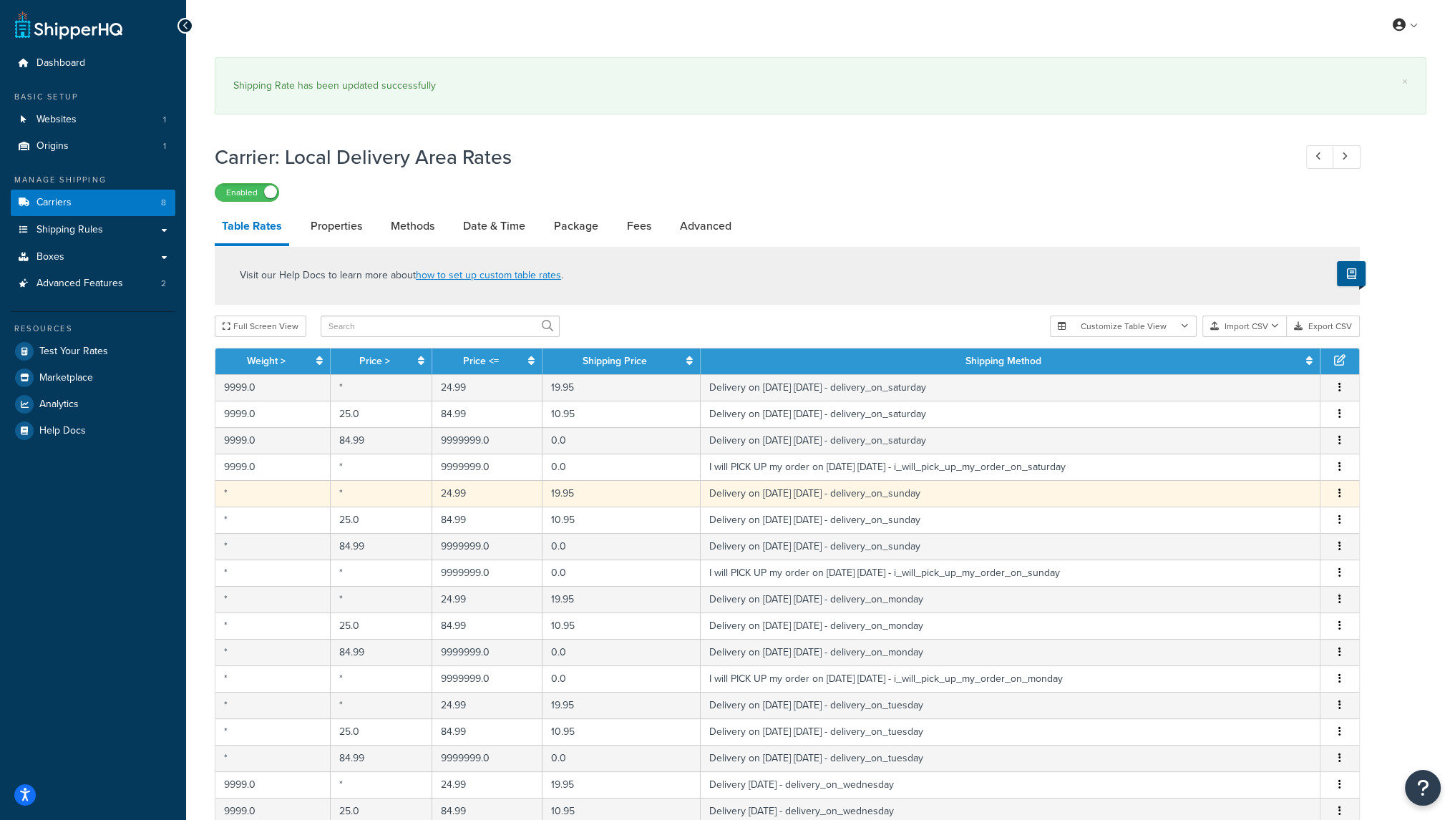
click at [261, 498] on td "*" at bounding box center [272, 493] width 115 height 26
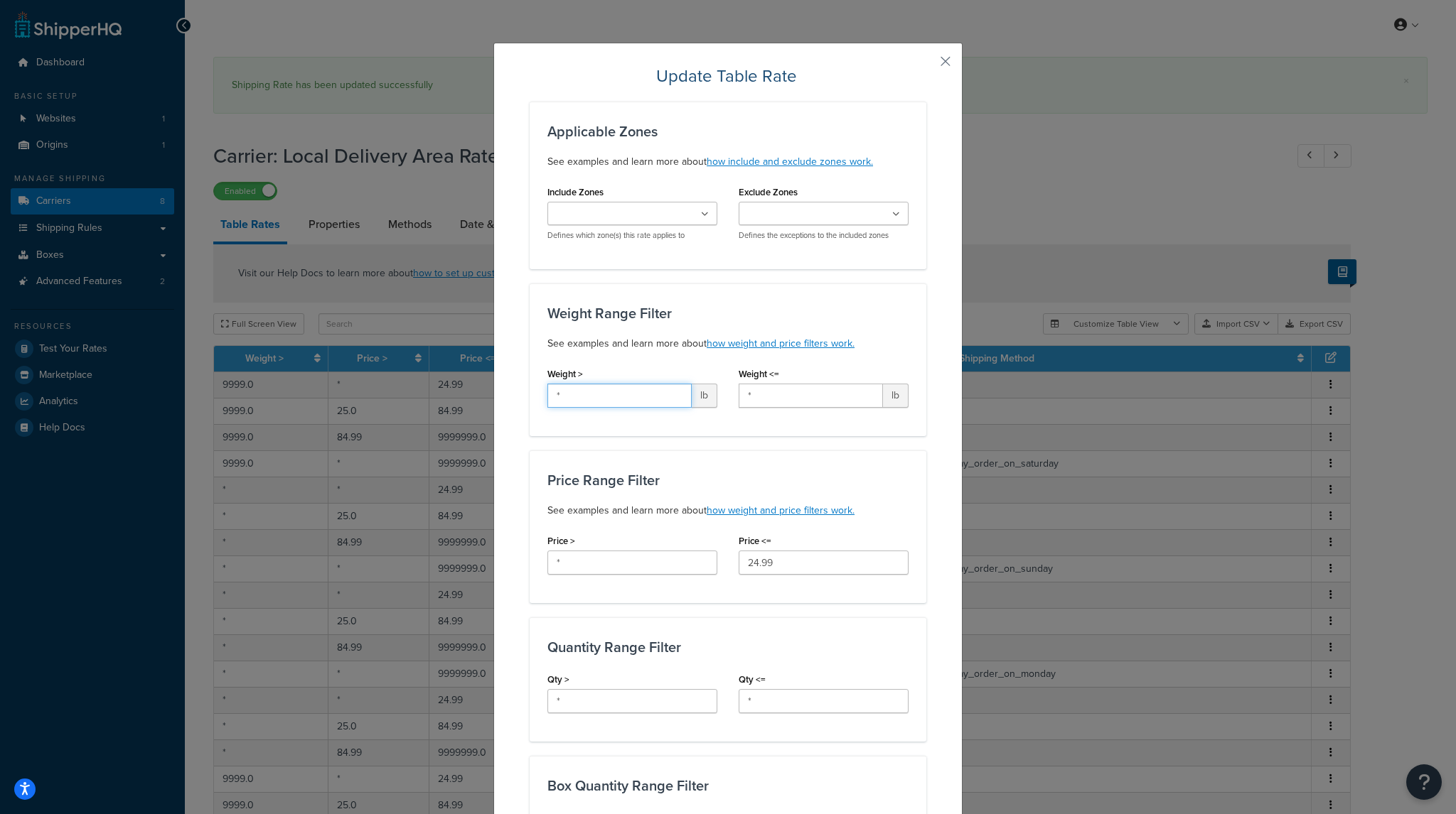
click at [592, 396] on input "*" at bounding box center [619, 396] width 144 height 24
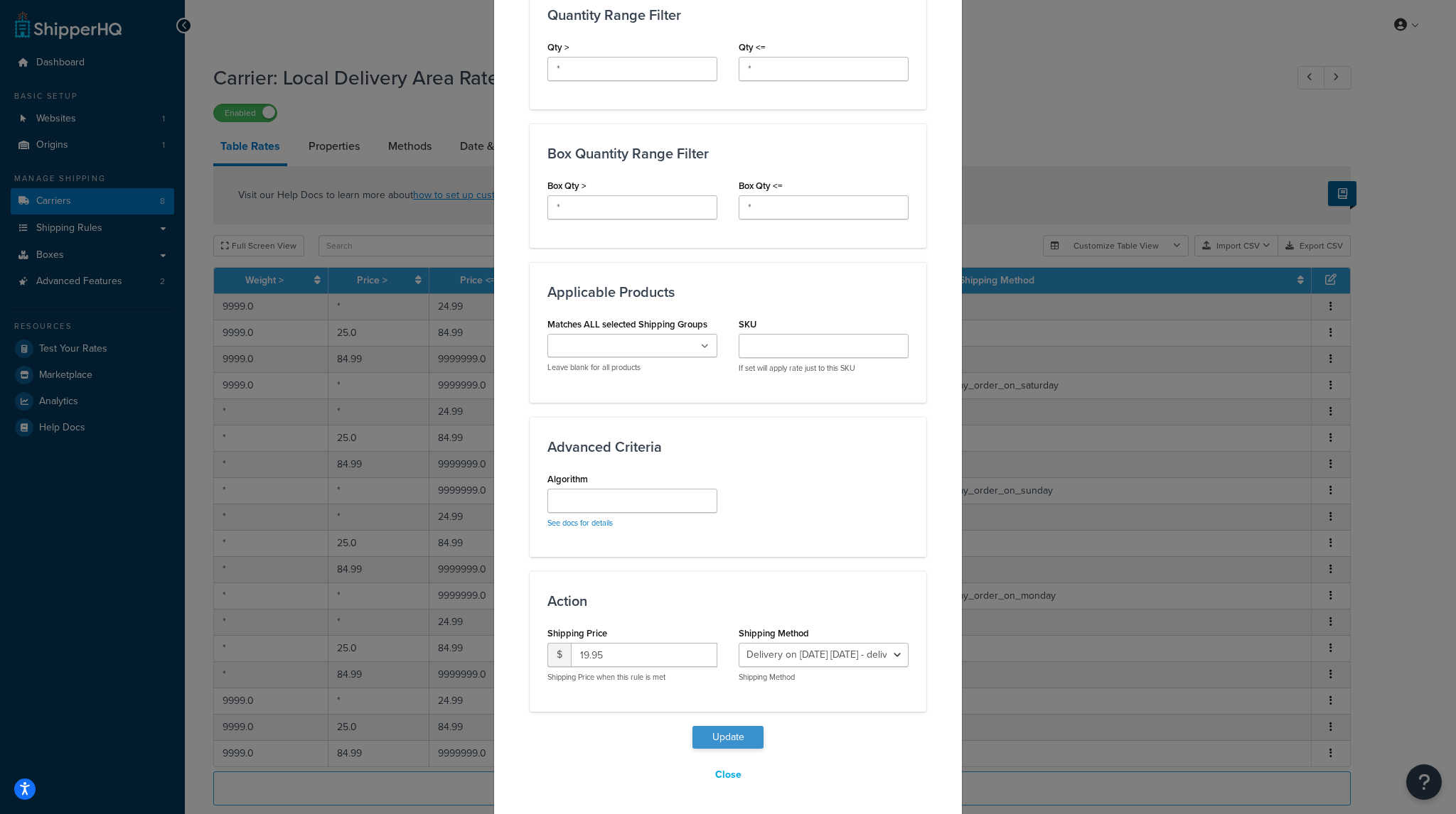
type input "9999"
click at [725, 738] on button "Update" at bounding box center [728, 738] width 72 height 23
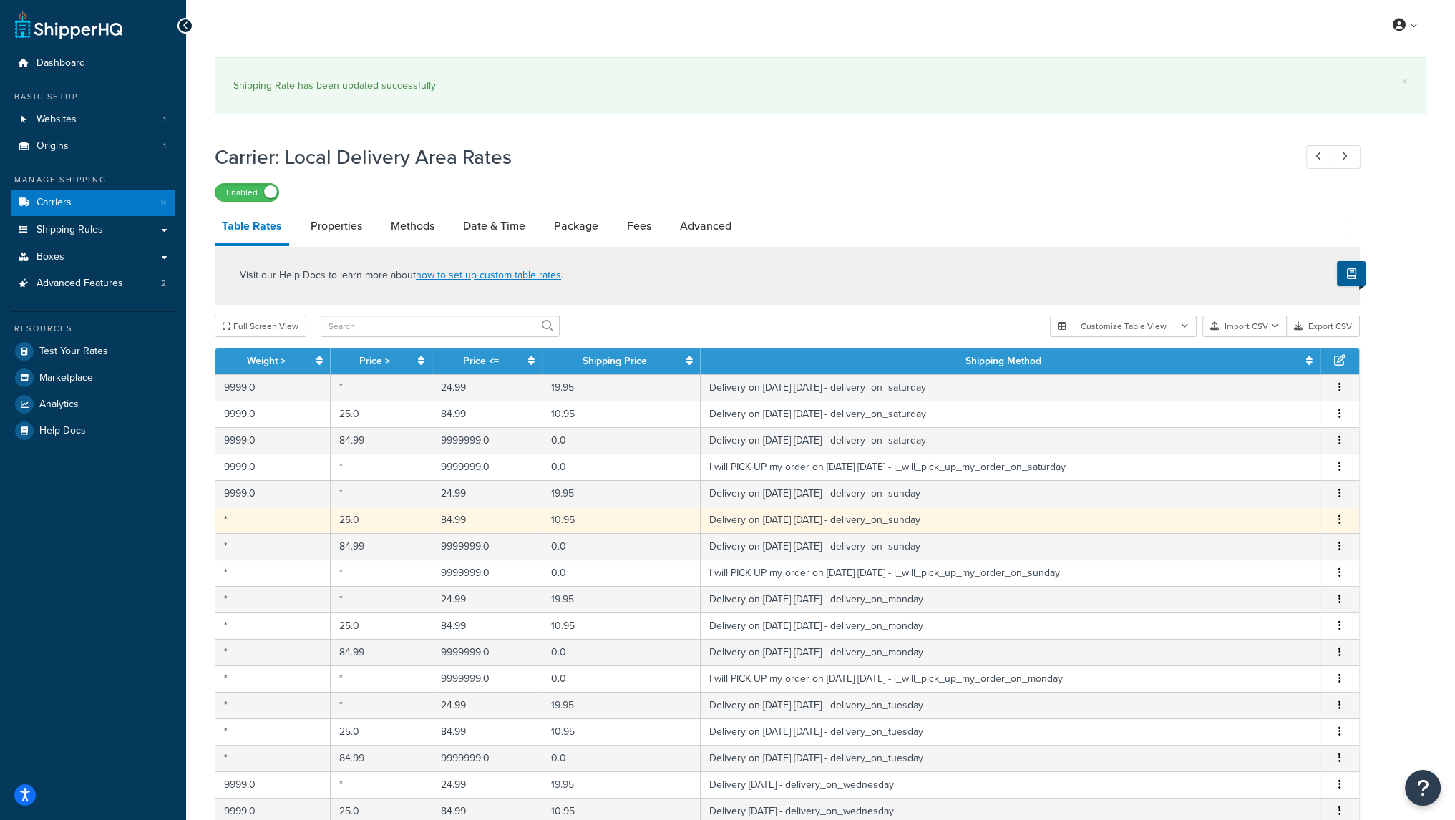
click at [271, 528] on td "*" at bounding box center [272, 520] width 115 height 26
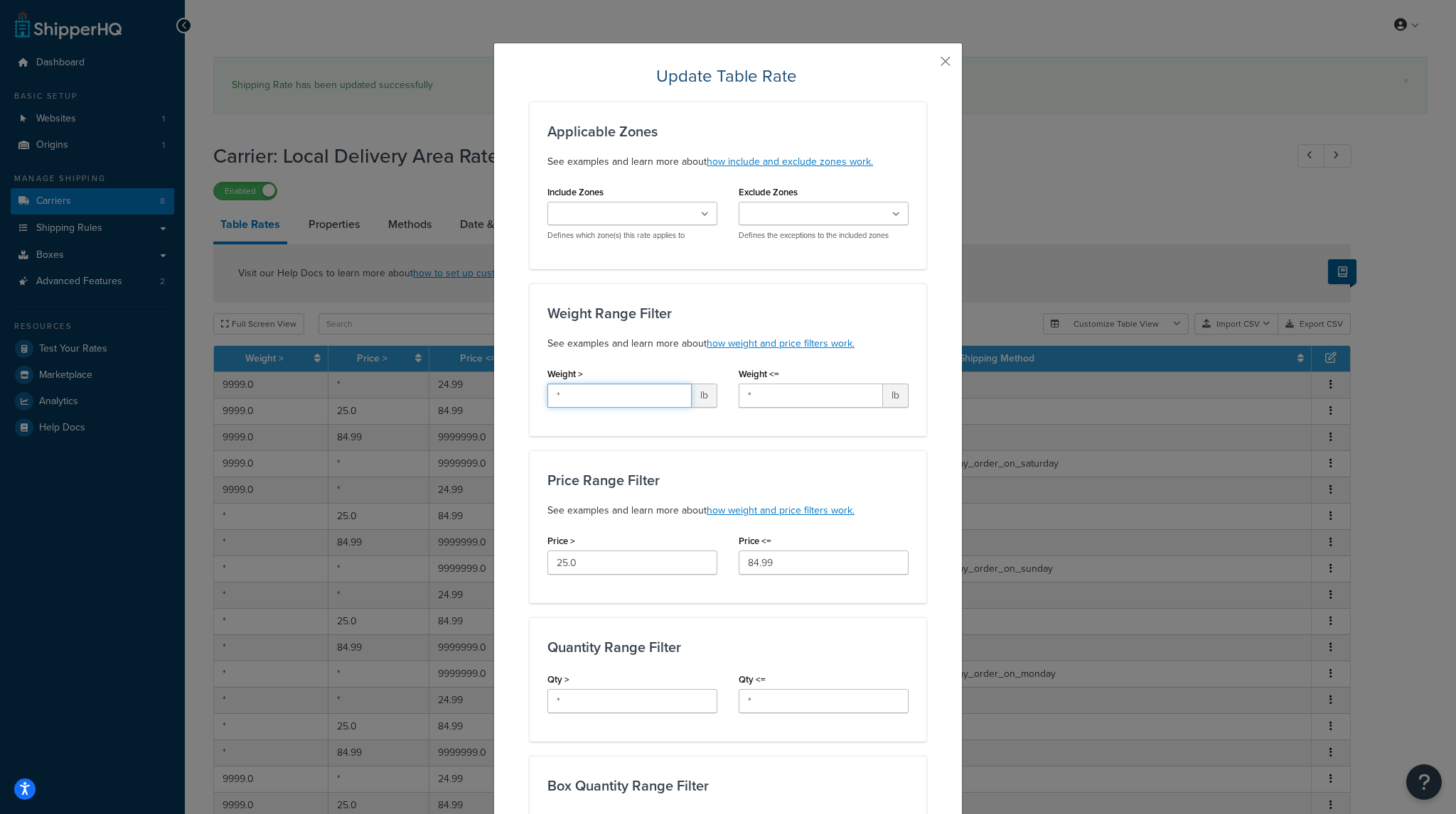
click at [608, 391] on input "*" at bounding box center [619, 396] width 144 height 24
click at [607, 391] on input "*" at bounding box center [619, 396] width 144 height 24
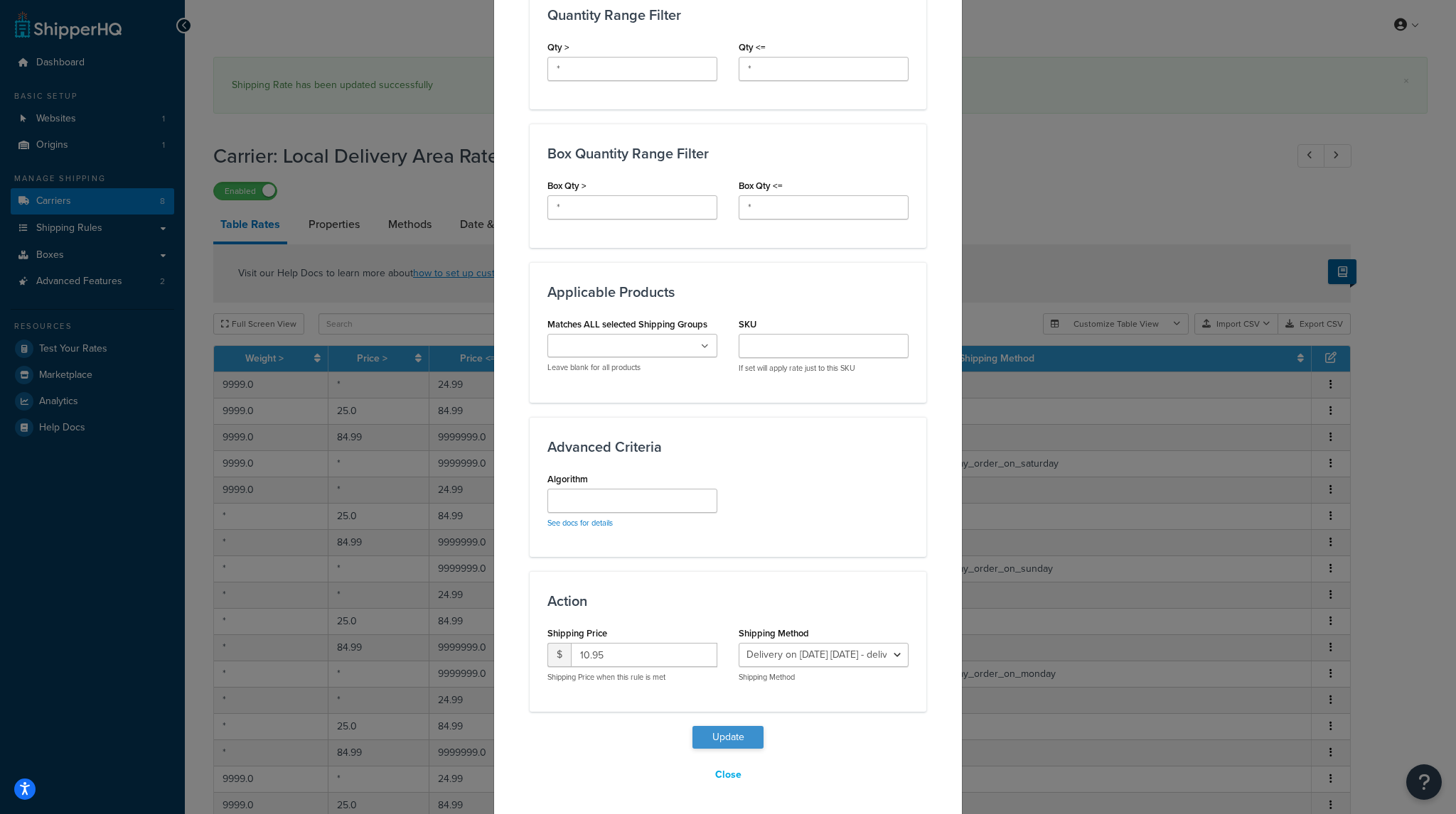
type input "9999"
click at [745, 735] on button "Update" at bounding box center [728, 738] width 72 height 23
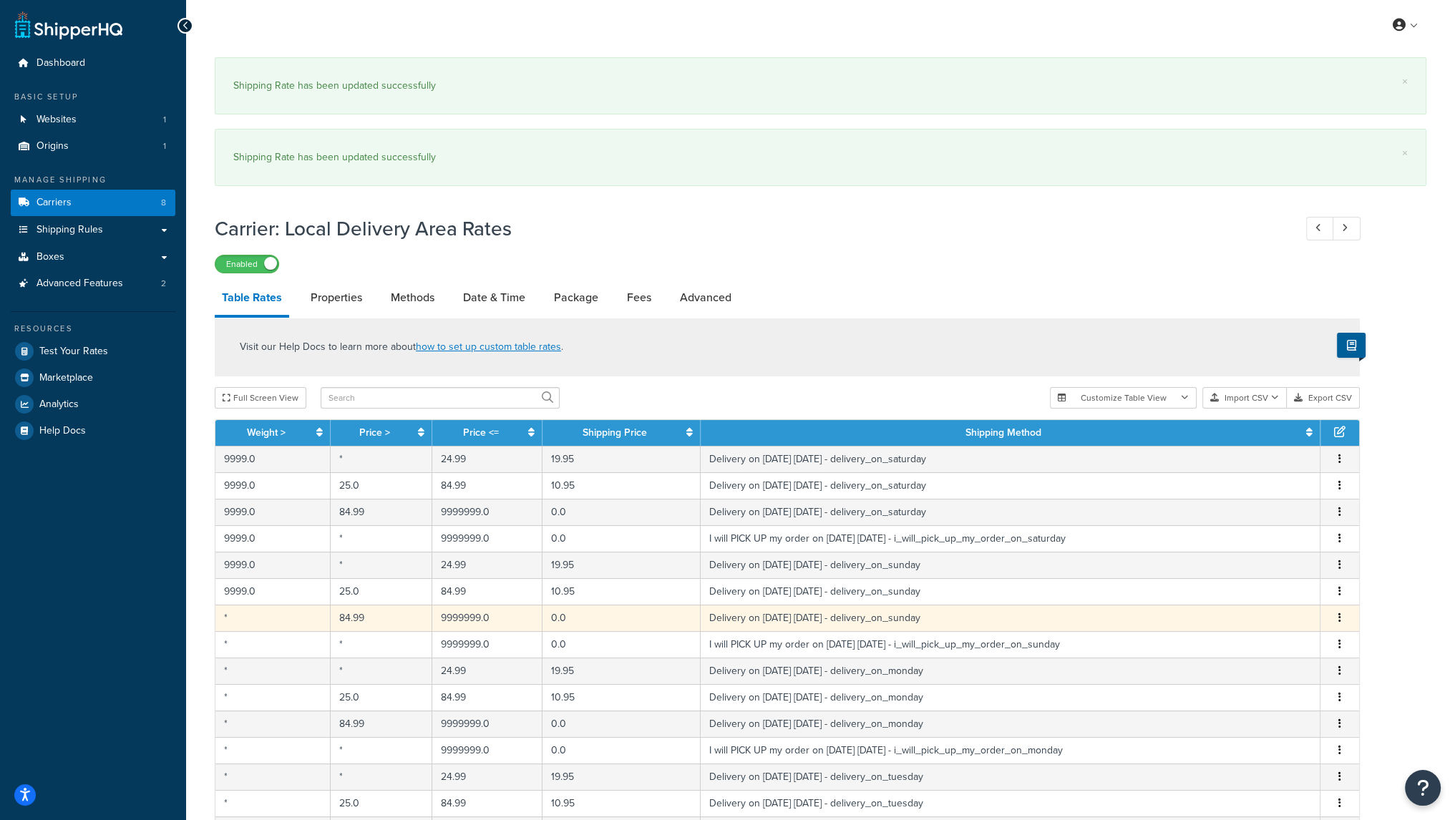
click at [268, 619] on td "*" at bounding box center [272, 618] width 115 height 26
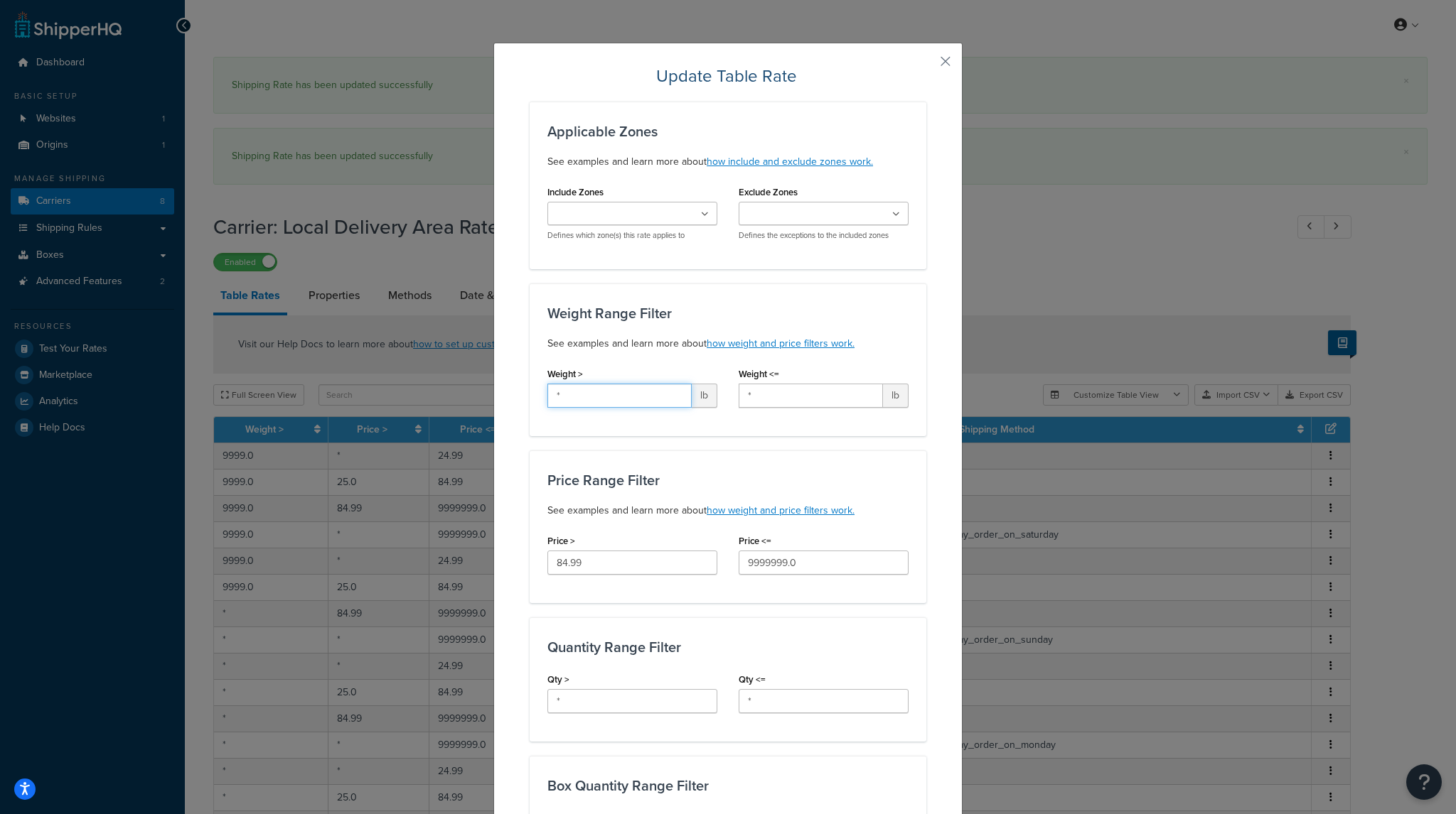
click at [589, 395] on input "*" at bounding box center [619, 396] width 144 height 24
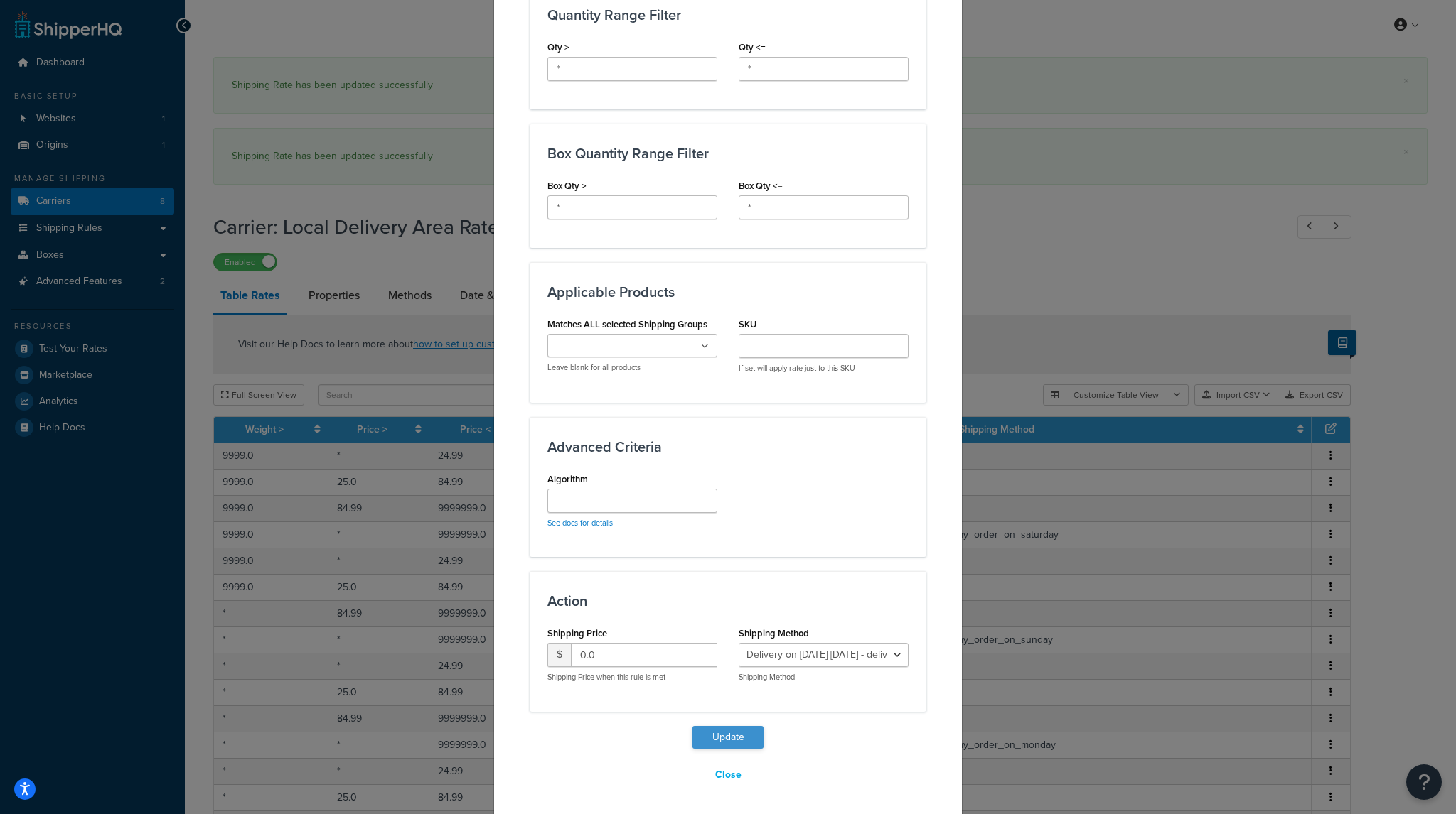
type input "9999"
click at [751, 735] on button "Update" at bounding box center [728, 738] width 72 height 23
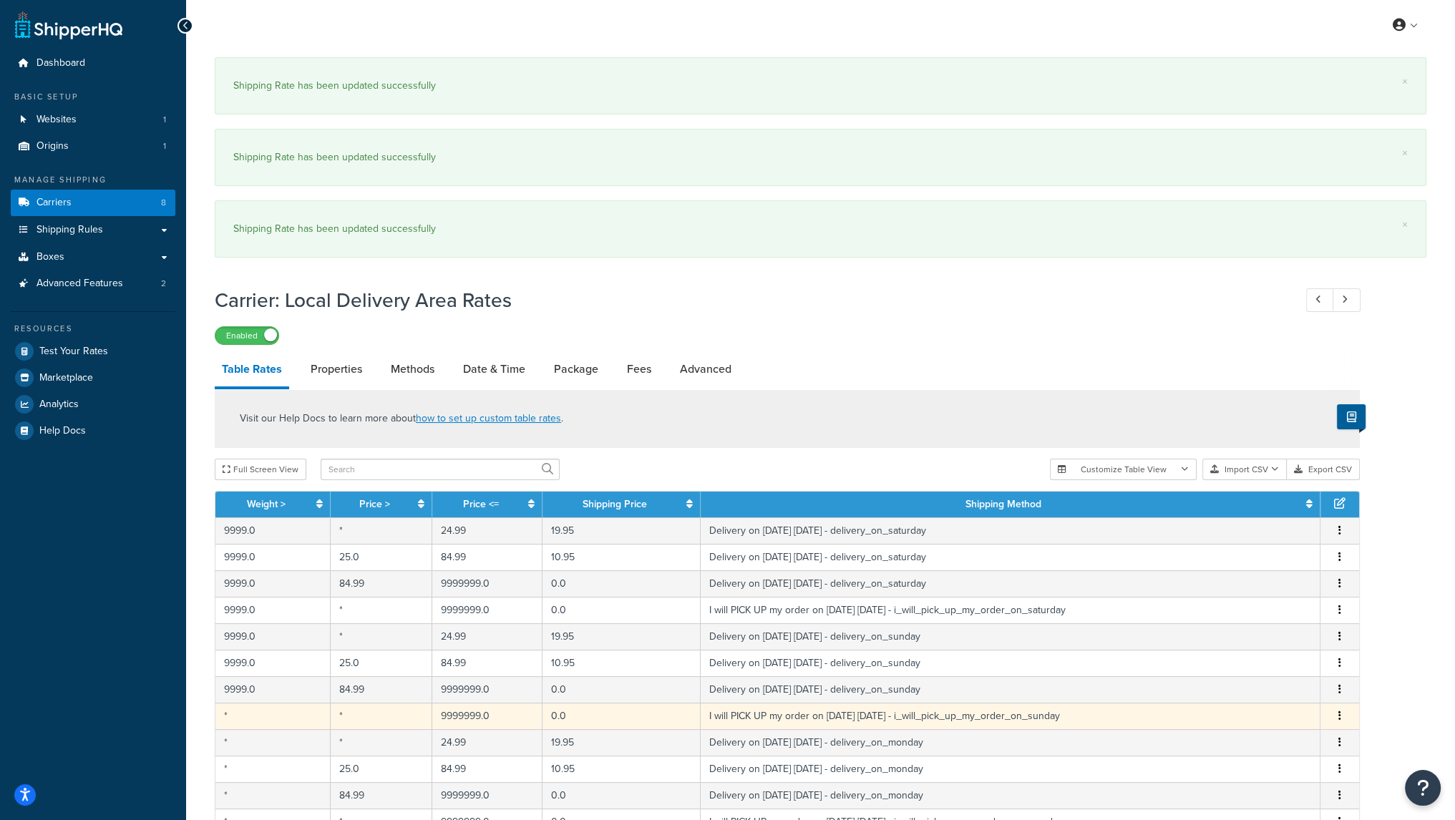
click at [256, 715] on td "*" at bounding box center [272, 716] width 115 height 26
select select "141008"
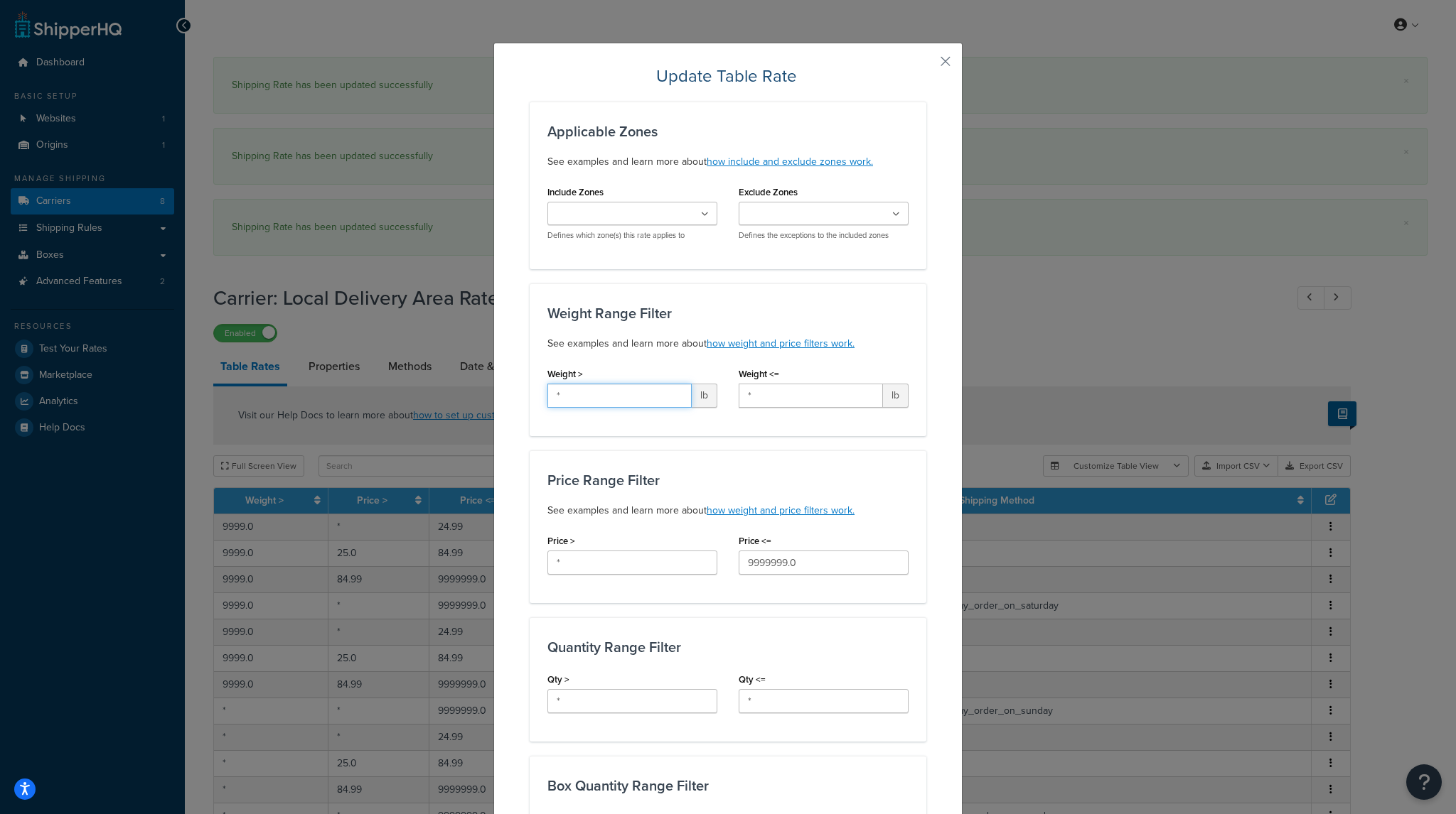
click at [614, 399] on input "*" at bounding box center [619, 396] width 144 height 24
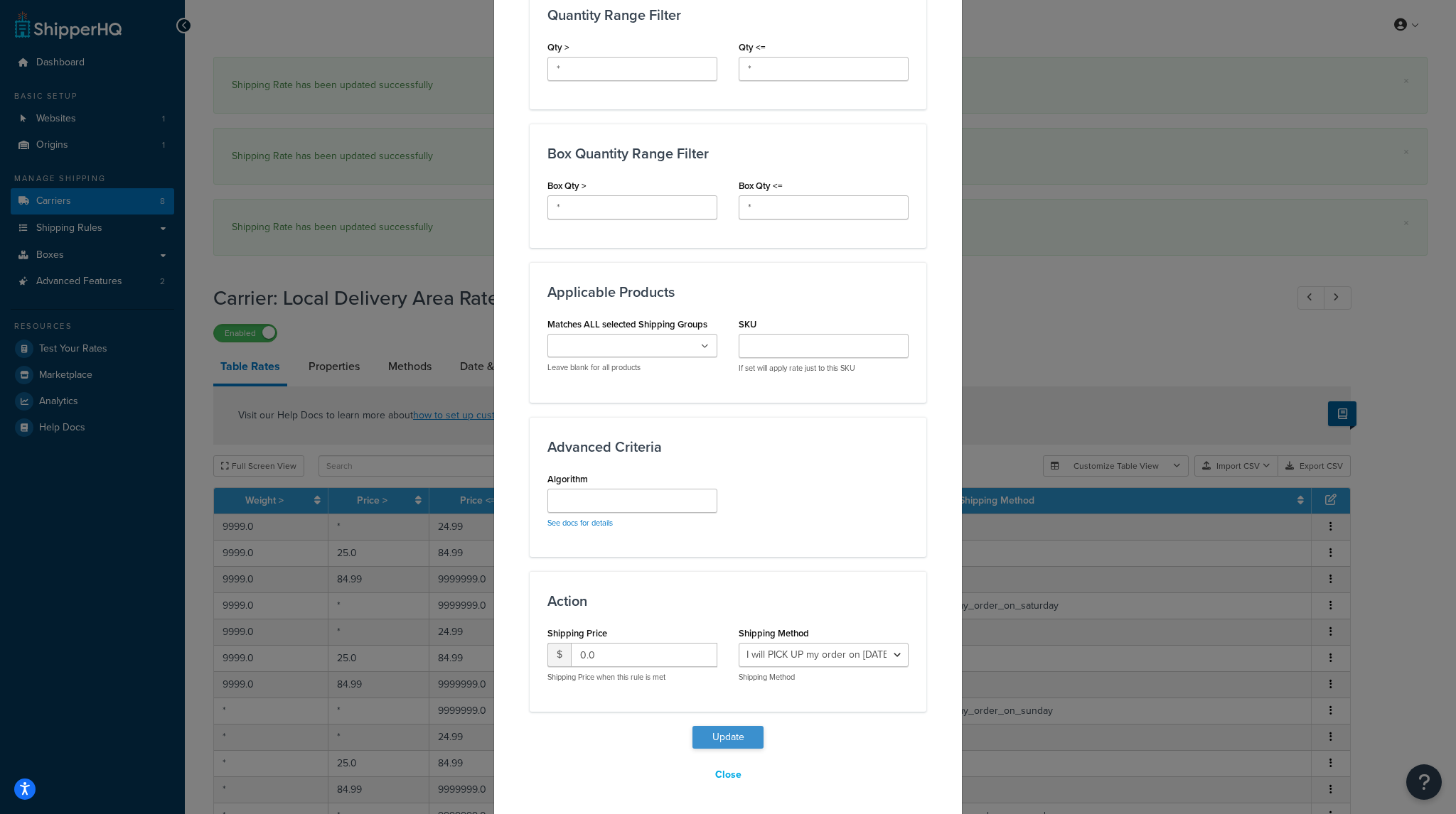
type input "9999"
click at [713, 738] on button "Update" at bounding box center [728, 738] width 72 height 23
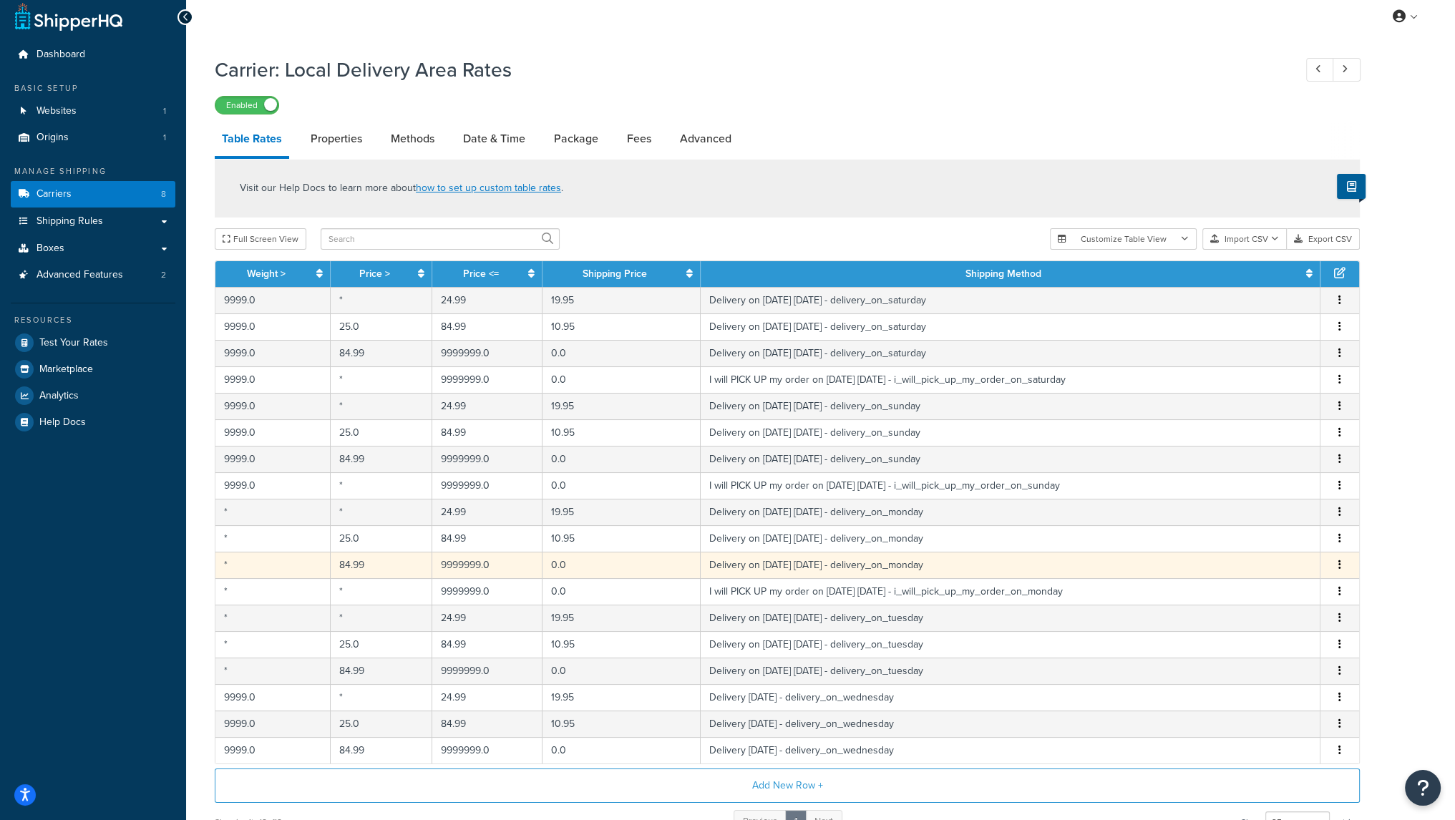
scroll to position [8, 0]
